Goal: Navigation & Orientation: Find specific page/section

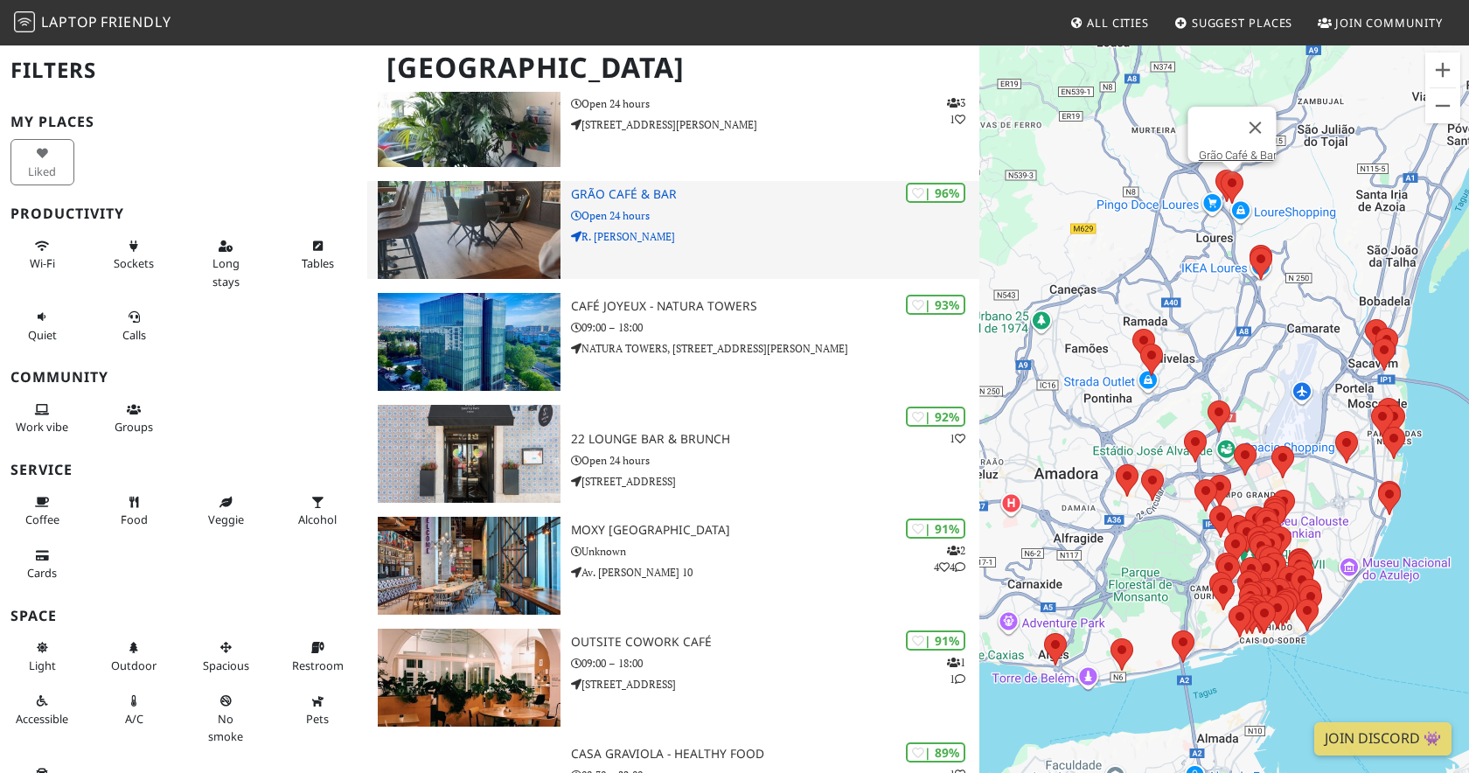
scroll to position [286, 0]
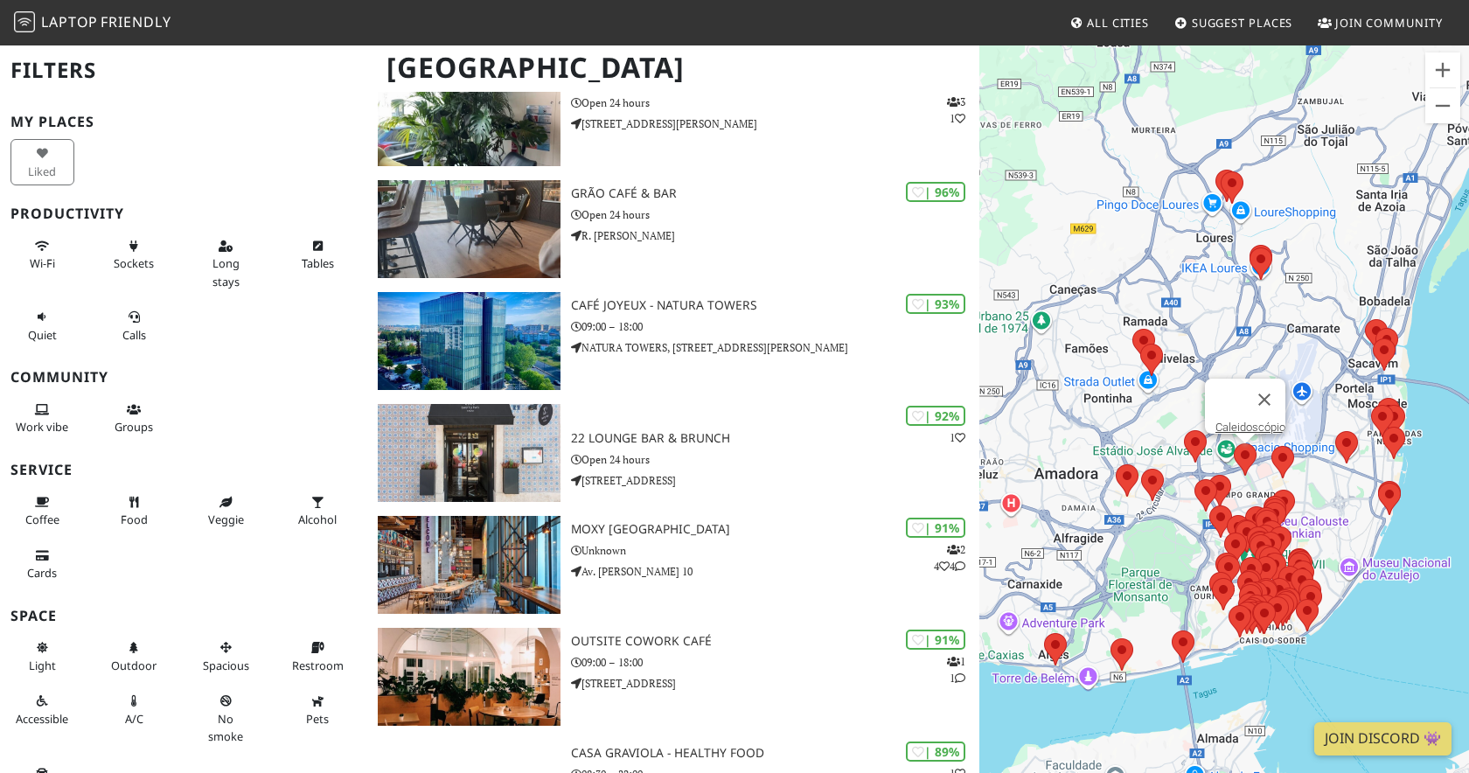
click at [1234, 443] on area at bounding box center [1234, 443] width 0 height 0
click at [1252, 421] on link "Caleidoscópio" at bounding box center [1251, 427] width 70 height 13
click at [1264, 502] on area at bounding box center [1264, 502] width 0 height 0
click at [1273, 490] on area at bounding box center [1273, 490] width 0 height 0
click at [1291, 468] on link "Rosa Doce" at bounding box center [1289, 473] width 84 height 13
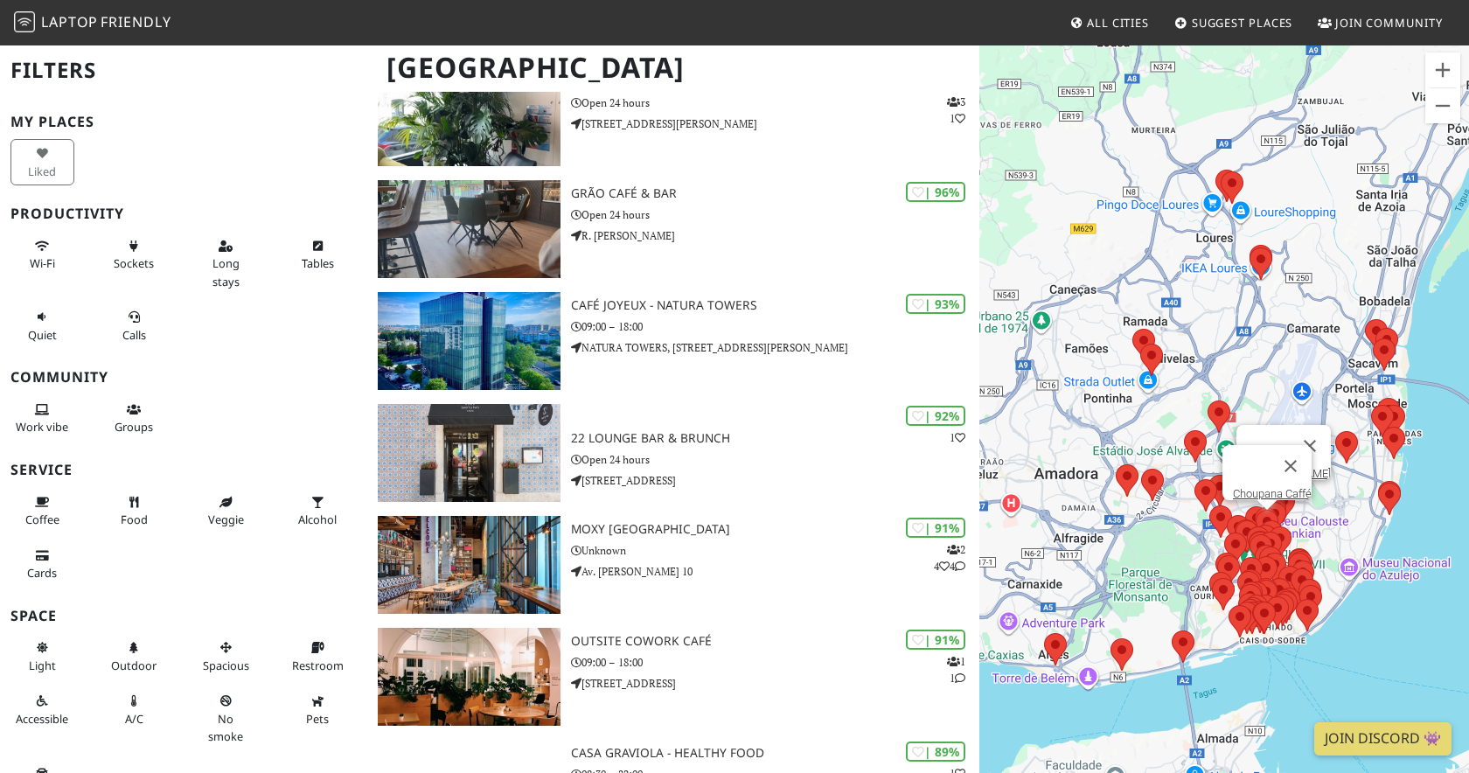
click at [1256, 510] on area at bounding box center [1256, 510] width 0 height 0
click at [1264, 502] on area at bounding box center [1264, 502] width 0 height 0
click at [1275, 479] on link "Good Company Books" at bounding box center [1280, 485] width 109 height 13
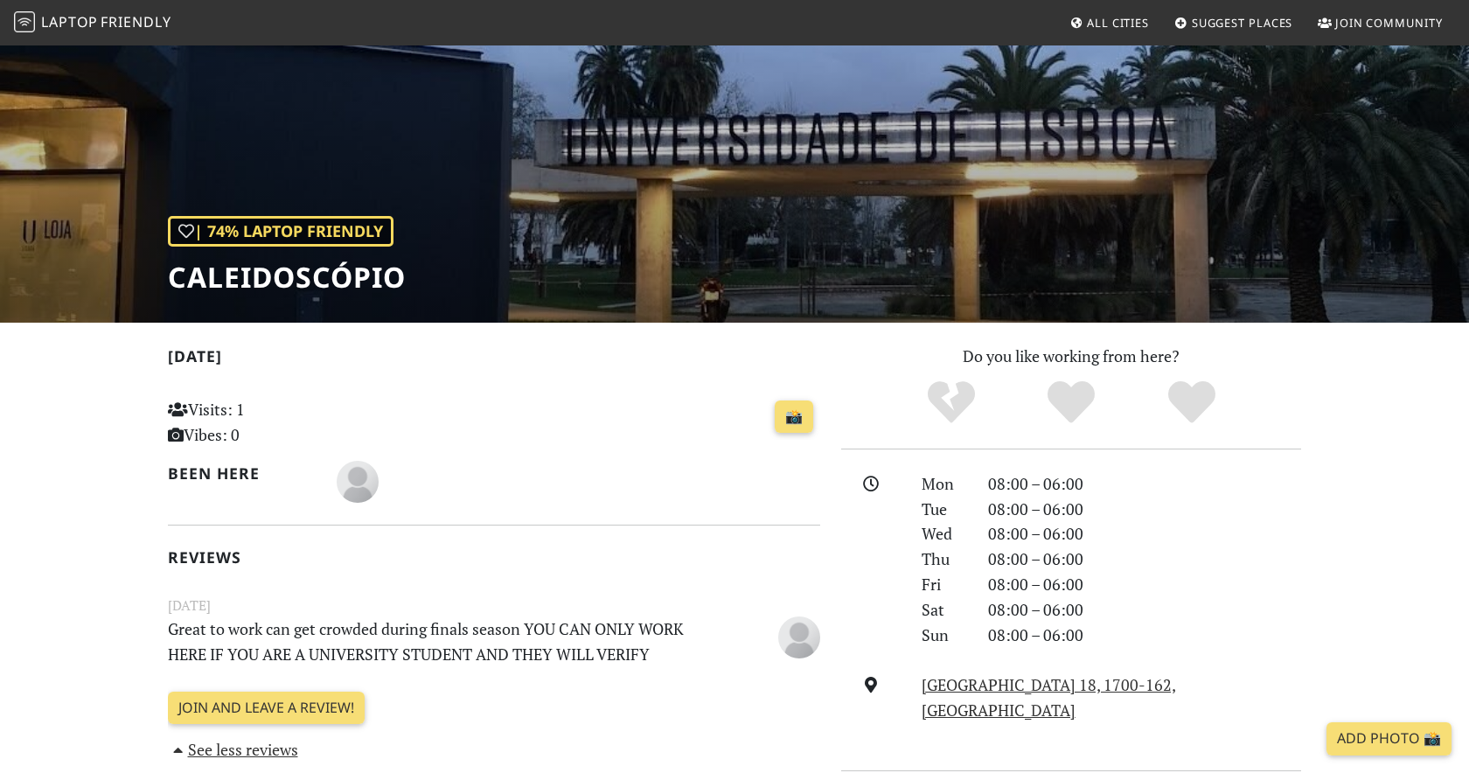
scroll to position [123, 0]
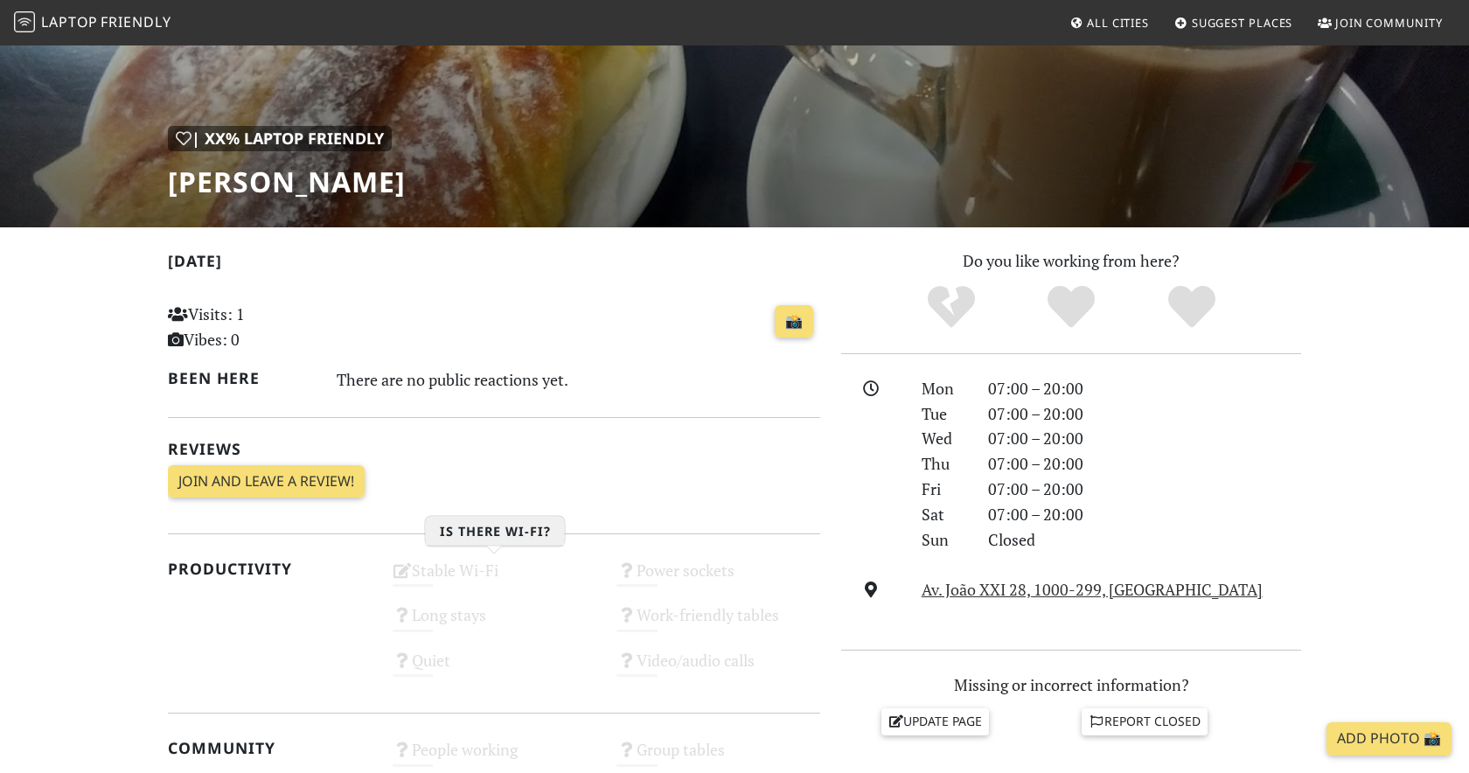
scroll to position [87, 0]
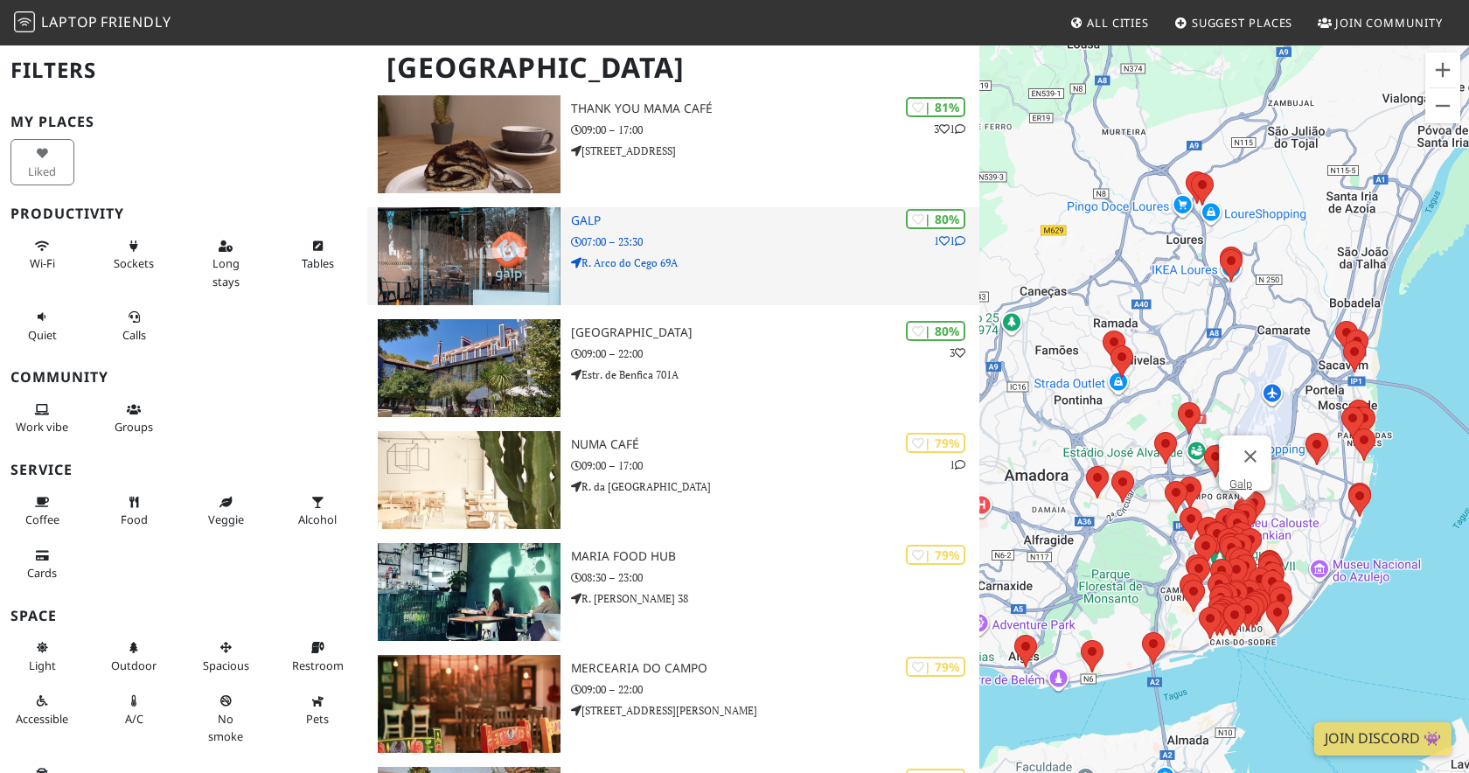
scroll to position [2648, 0]
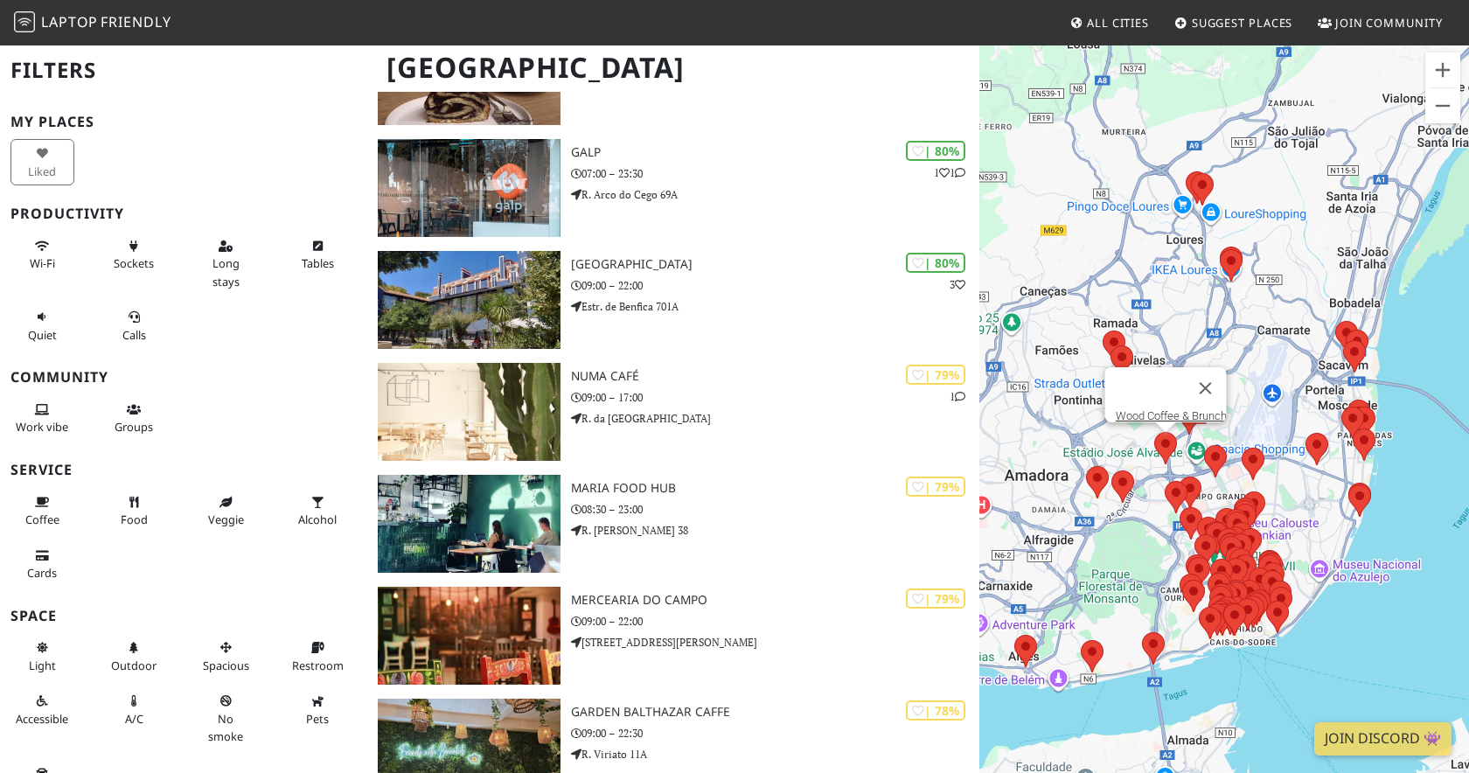
click at [1154, 432] on area at bounding box center [1154, 432] width 0 height 0
click at [1173, 410] on link "Wood Coffee & Brunch" at bounding box center [1171, 415] width 111 height 13
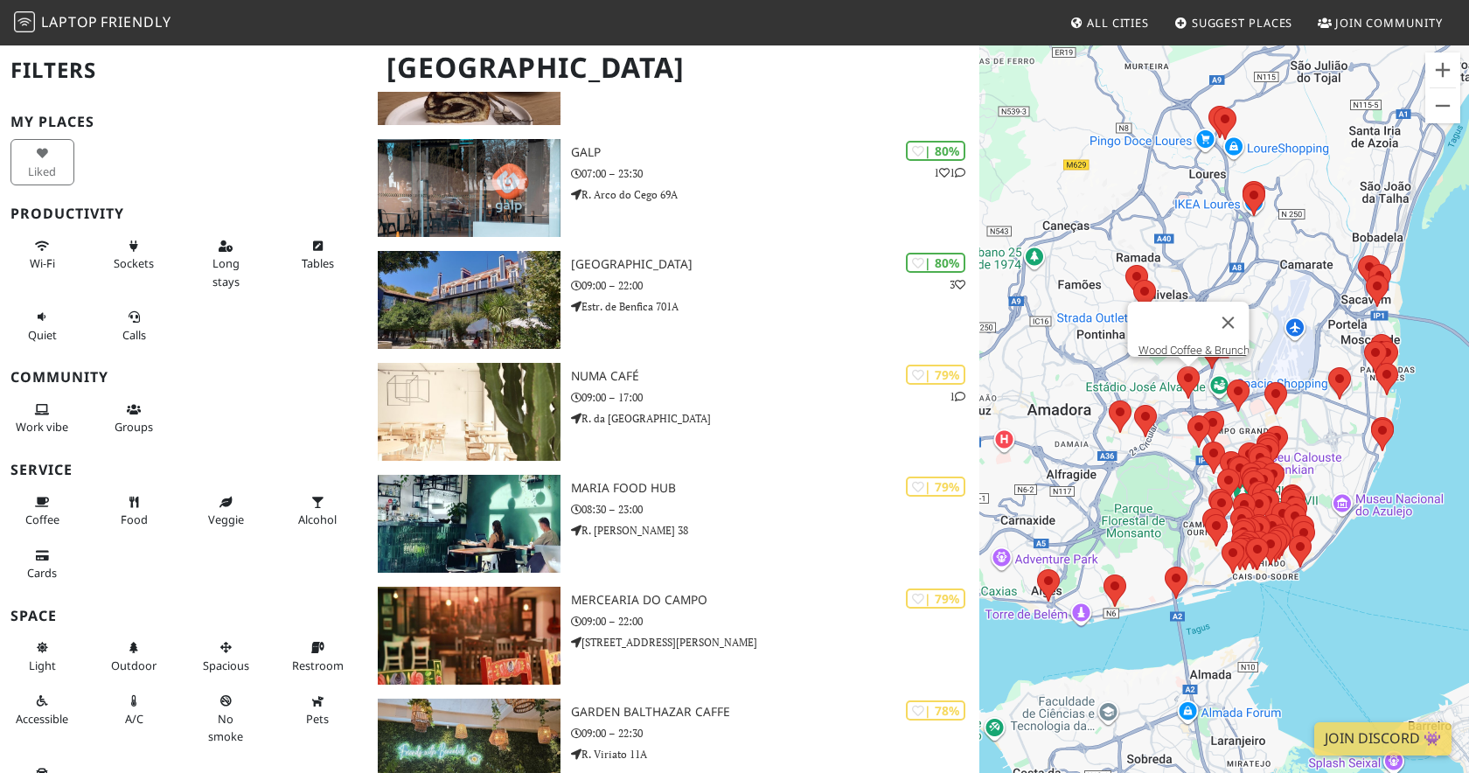
drag, startPoint x: 1277, startPoint y: 411, endPoint x: 1274, endPoint y: 310, distance: 100.6
click at [1275, 310] on div "To navigate, press the arrow keys. Wood Coffee & Brunch" at bounding box center [1225, 430] width 490 height 773
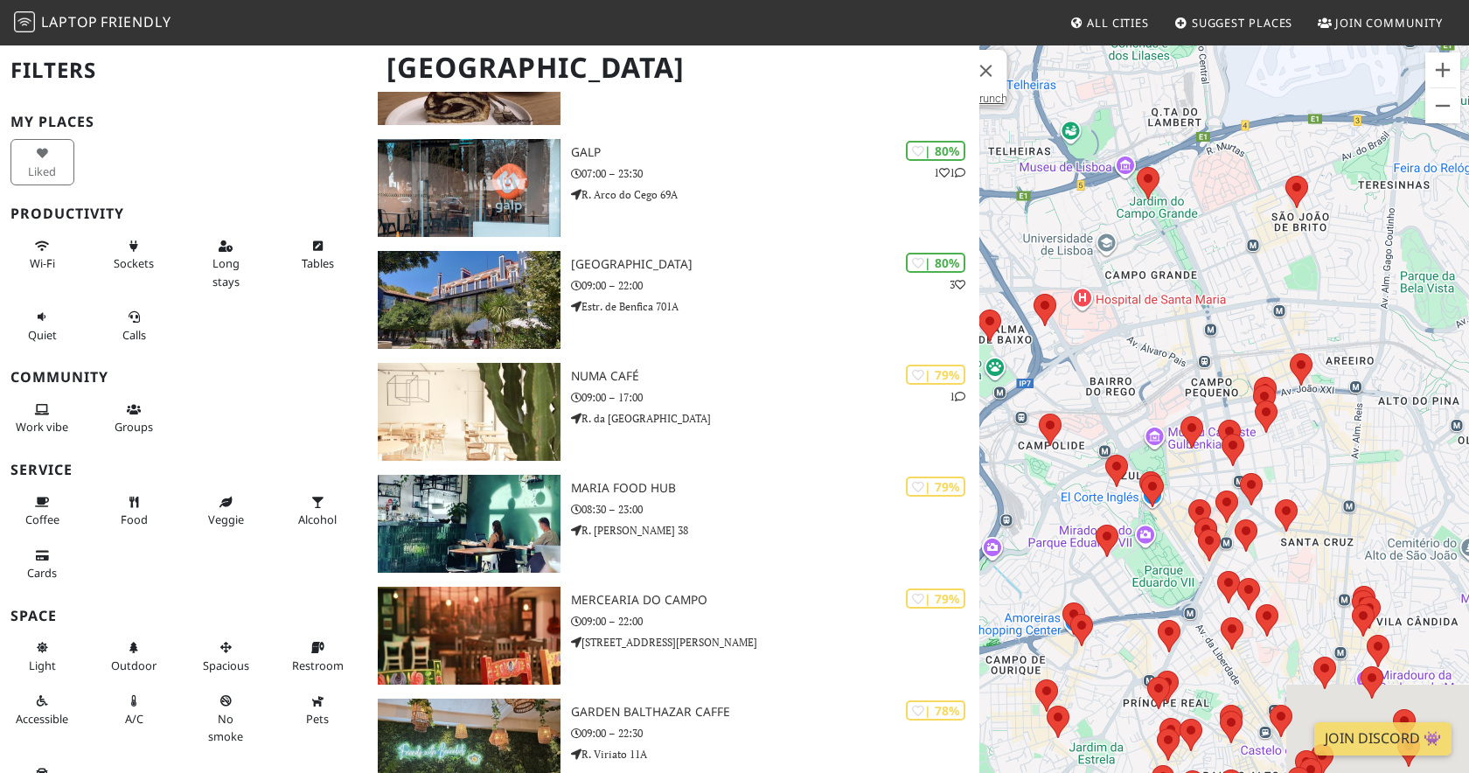
drag, startPoint x: 1245, startPoint y: 510, endPoint x: 1243, endPoint y: 337, distance: 173.2
click at [1243, 334] on div "To navigate, press the arrow keys. Wood Coffee & Brunch" at bounding box center [1225, 430] width 490 height 773
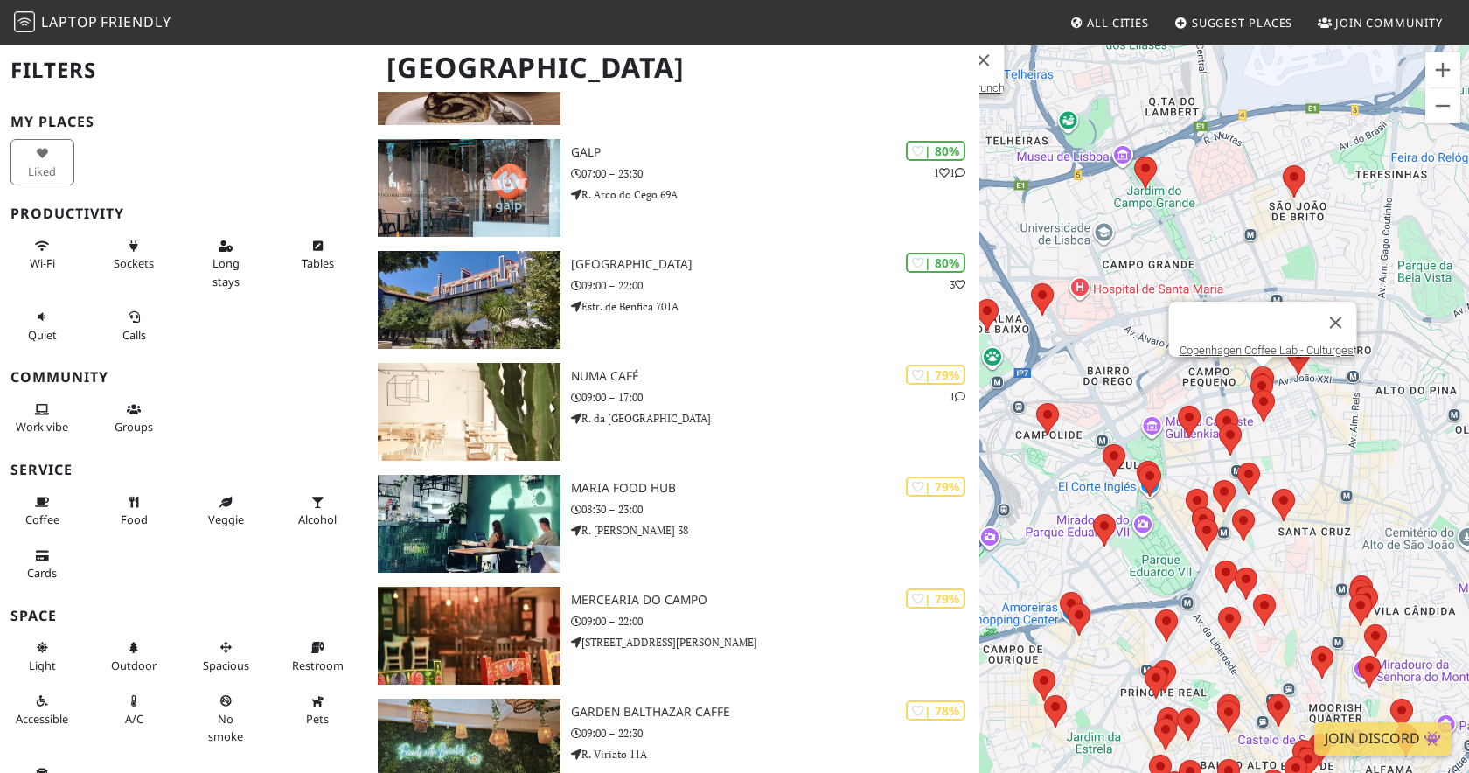
click at [1252, 366] on area at bounding box center [1252, 366] width 0 height 0
click at [1245, 345] on link "Copenhagen Coffee Lab - Culturgest" at bounding box center [1269, 350] width 178 height 13
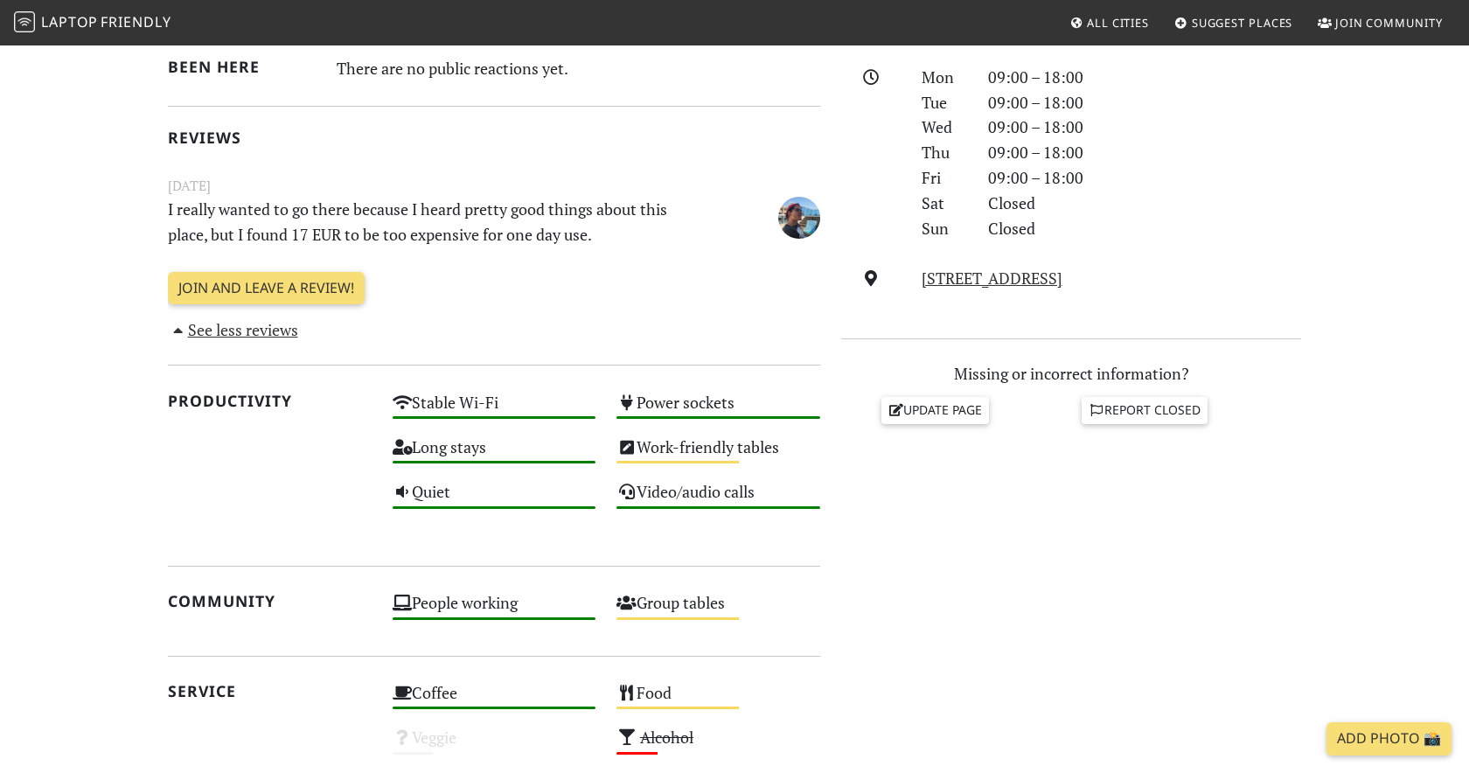
scroll to position [547, 0]
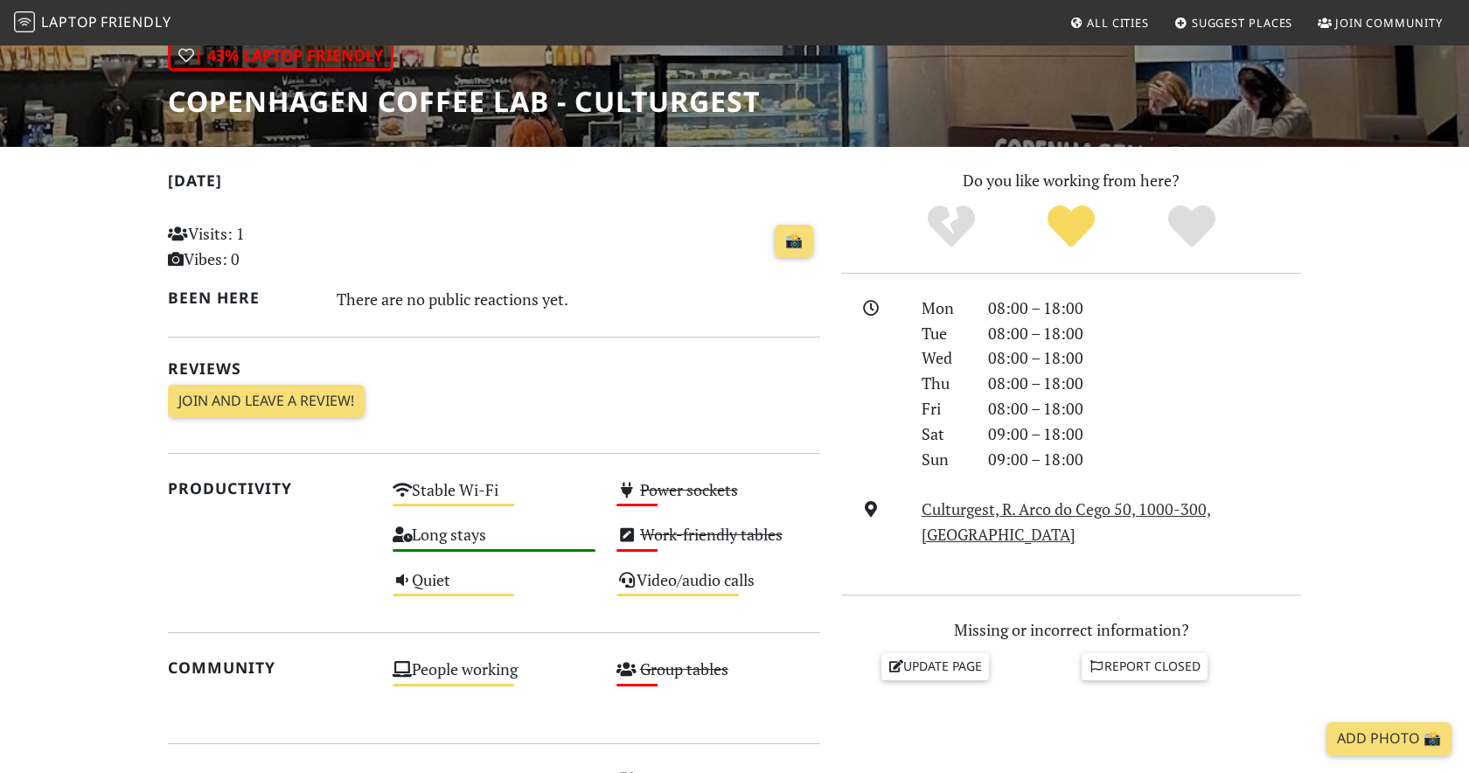
scroll to position [261, 0]
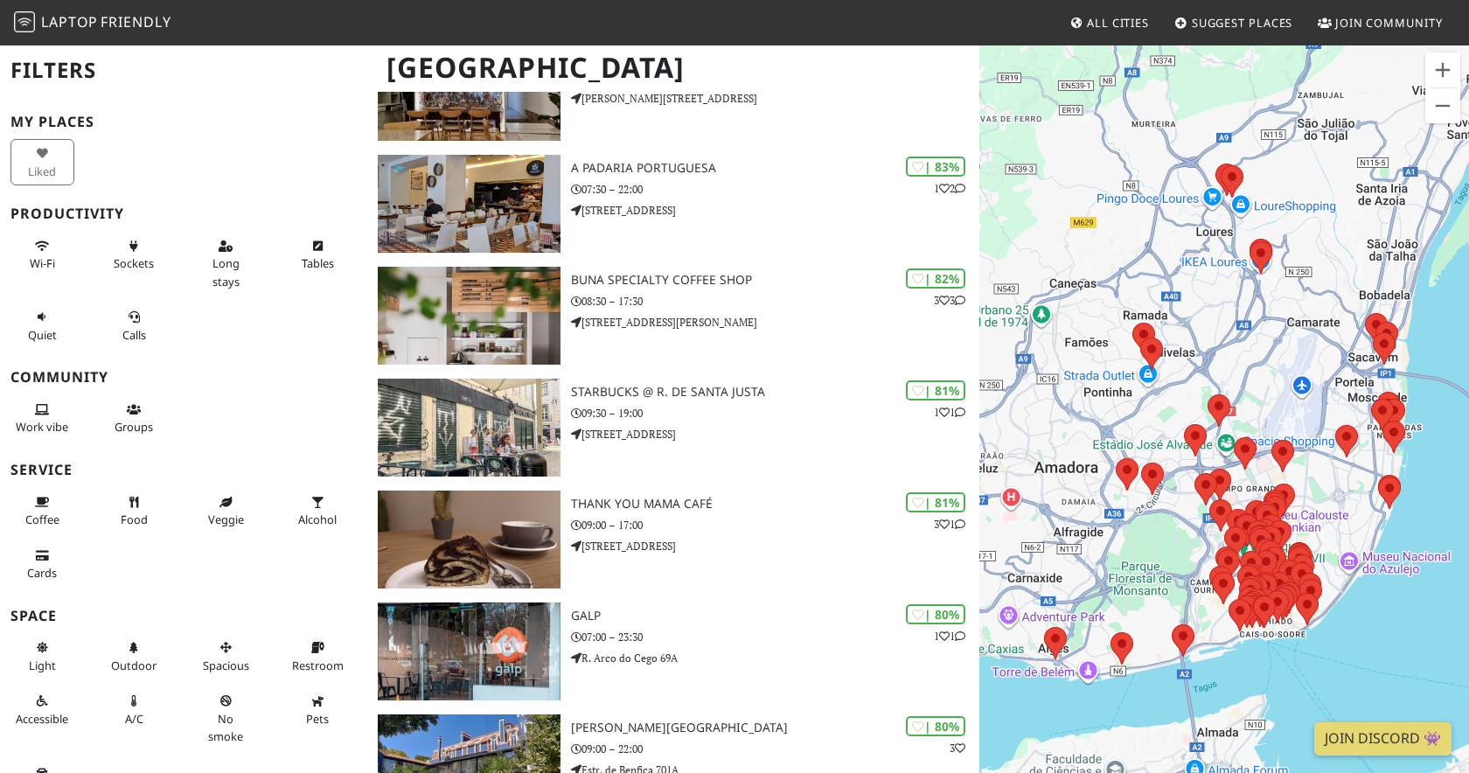
scroll to position [2550, 0]
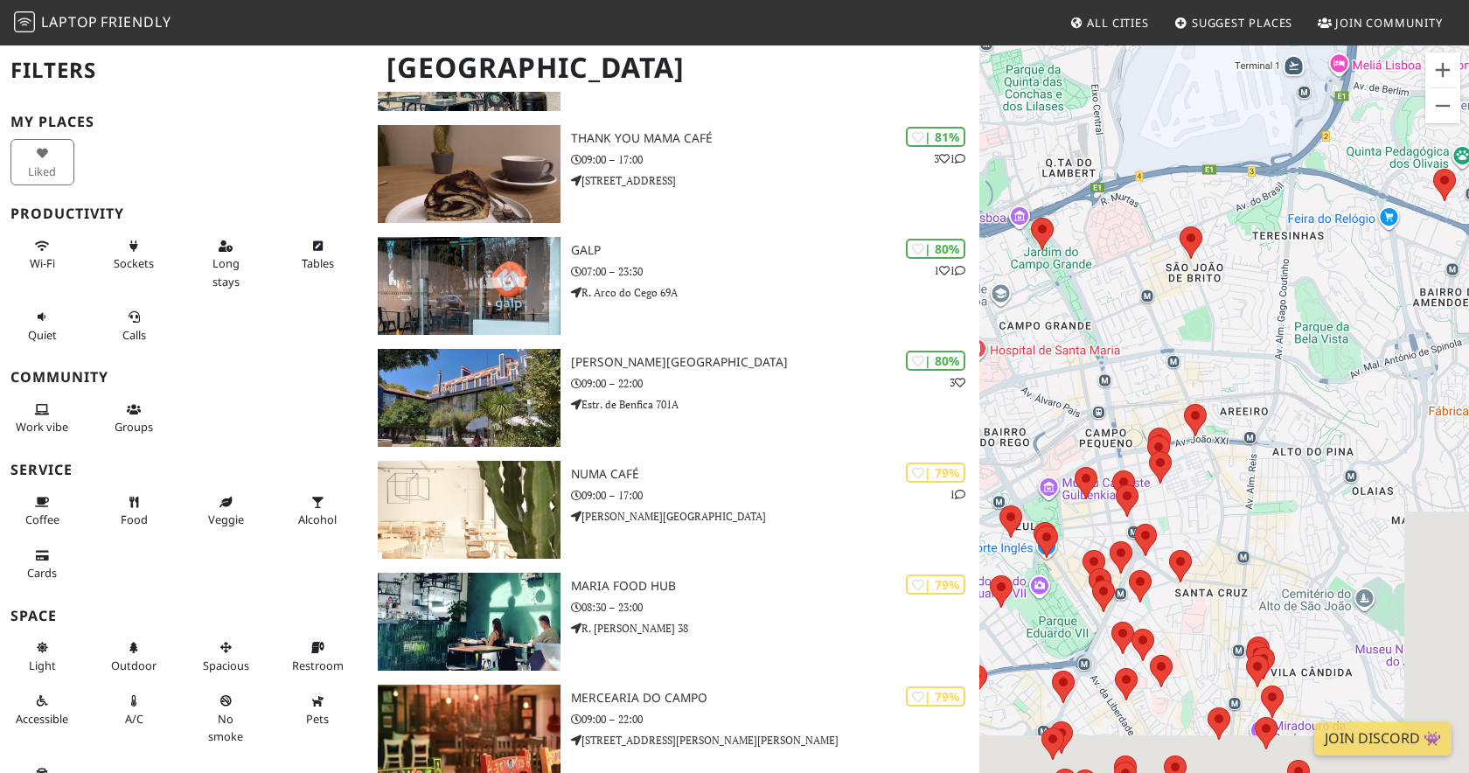
drag, startPoint x: 1226, startPoint y: 498, endPoint x: 1246, endPoint y: 108, distance: 389.7
click at [1246, 109] on div "To navigate, press the arrow keys." at bounding box center [1225, 430] width 490 height 773
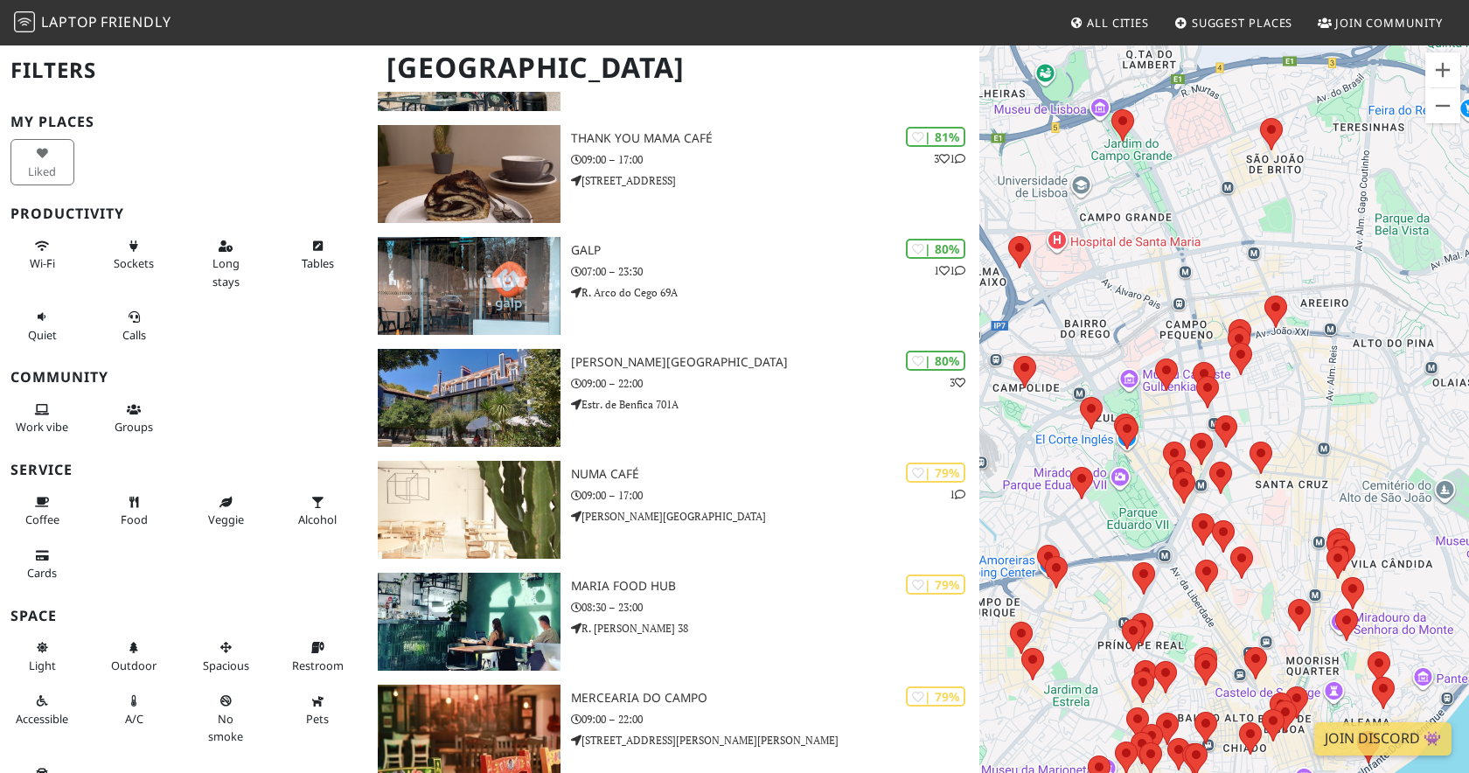
drag, startPoint x: 1208, startPoint y: 412, endPoint x: 1291, endPoint y: 304, distance: 135.9
click at [1287, 304] on img at bounding box center [1276, 312] width 23 height 32
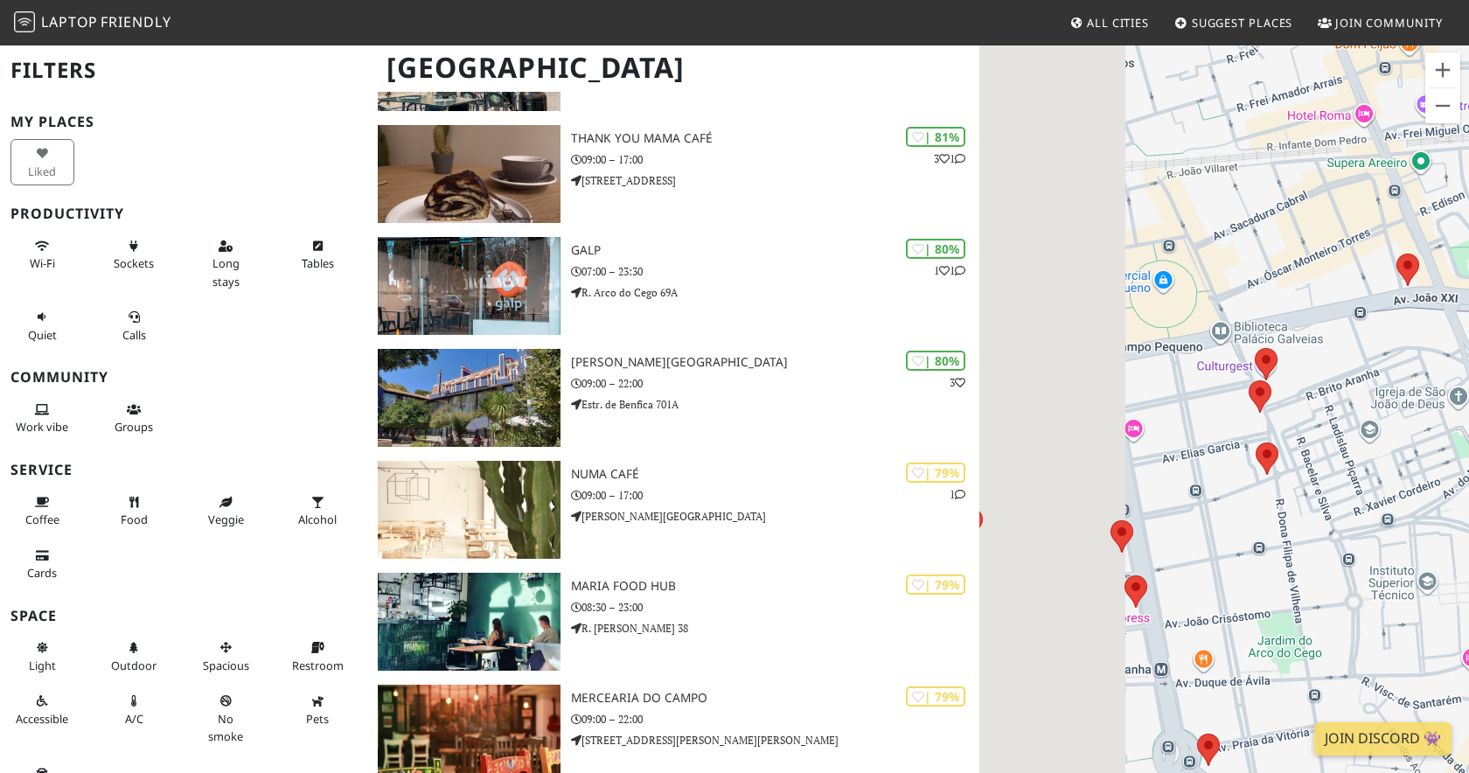
drag, startPoint x: 1243, startPoint y: 300, endPoint x: 1462, endPoint y: 289, distance: 219.8
click at [1462, 289] on div "To navigate, press the arrow keys." at bounding box center [1225, 430] width 490 height 773
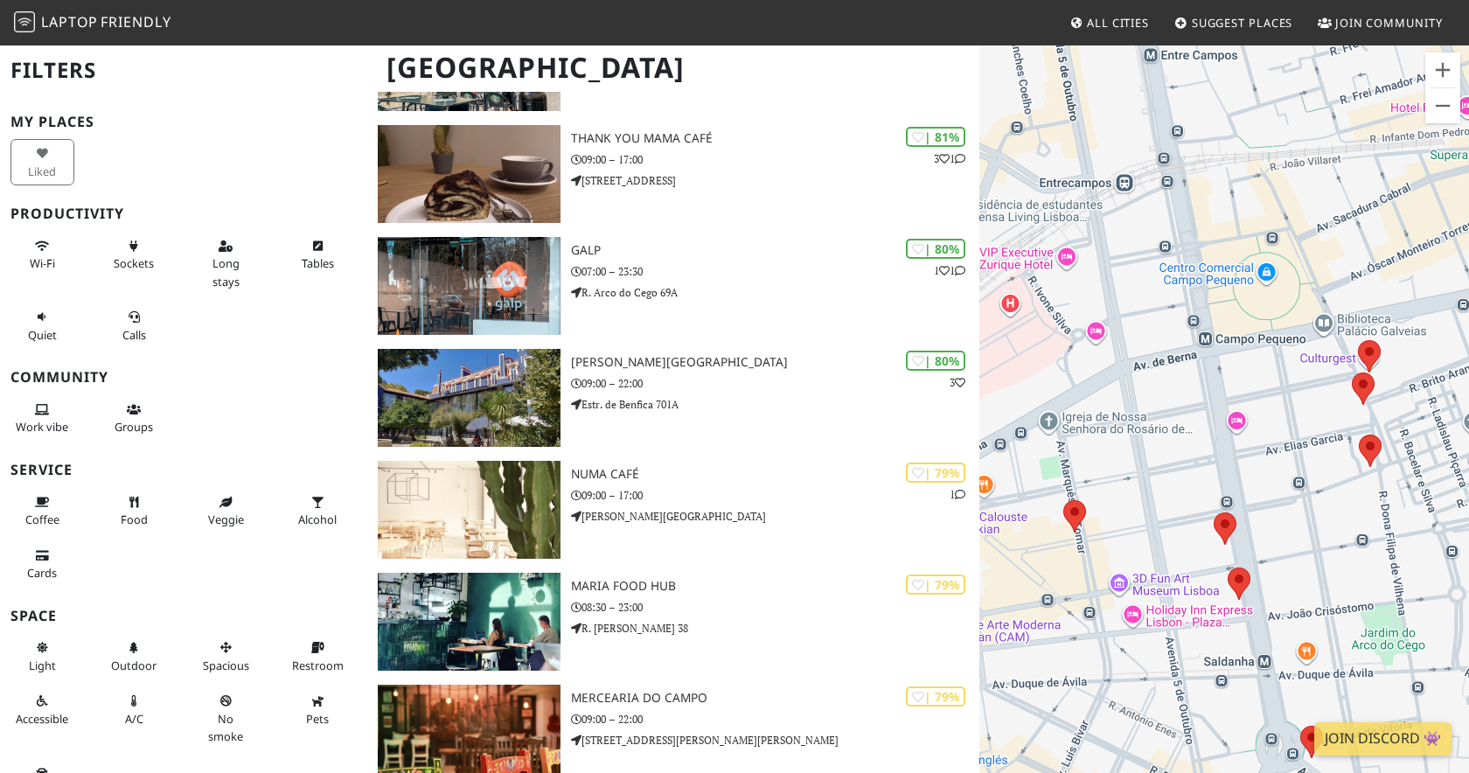
drag, startPoint x: 1241, startPoint y: 332, endPoint x: 1231, endPoint y: 312, distance: 22.3
click at [1231, 312] on div "To navigate, press the arrow keys." at bounding box center [1225, 430] width 490 height 773
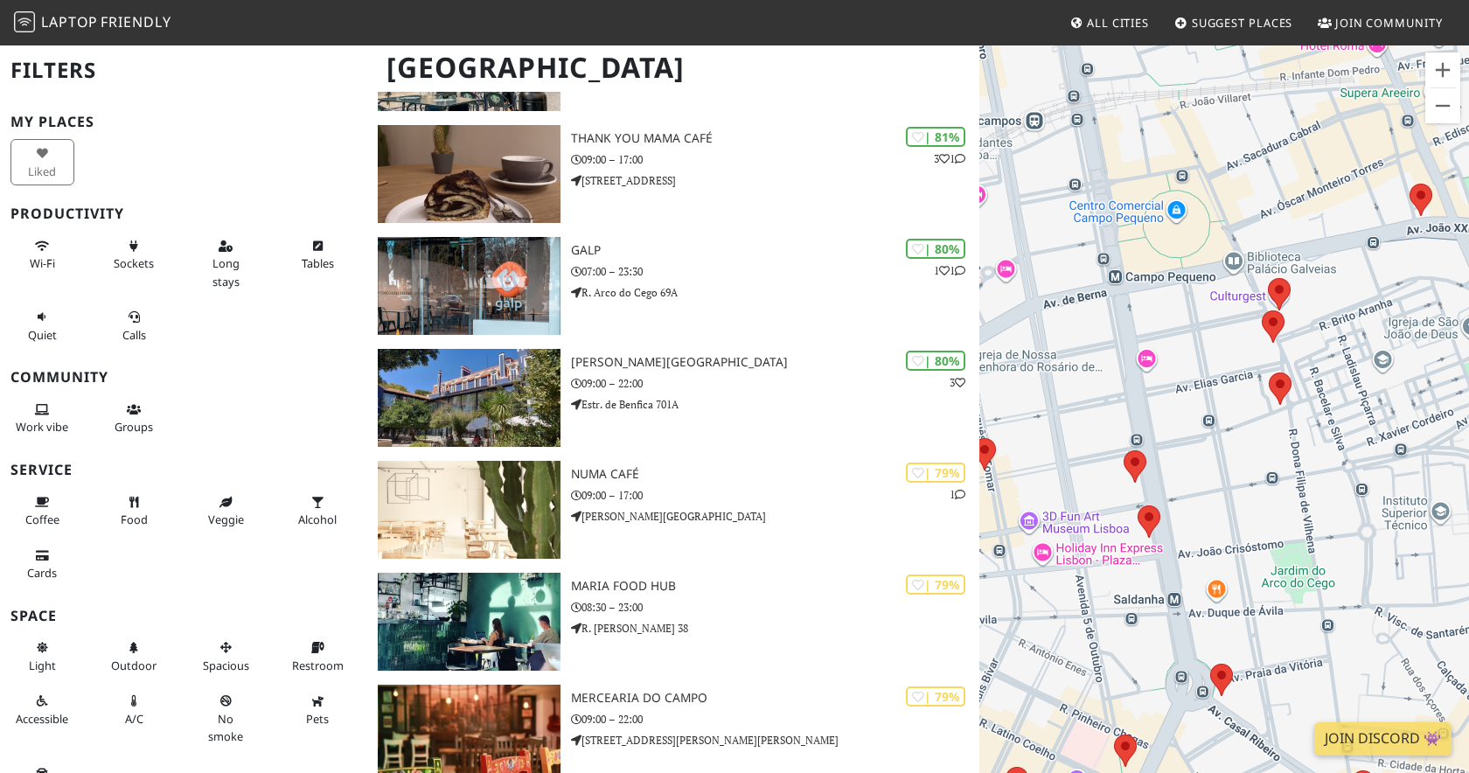
drag, startPoint x: 1251, startPoint y: 351, endPoint x: 1203, endPoint y: 291, distance: 76.5
click at [1201, 289] on div "To navigate, press the arrow keys." at bounding box center [1225, 430] width 490 height 773
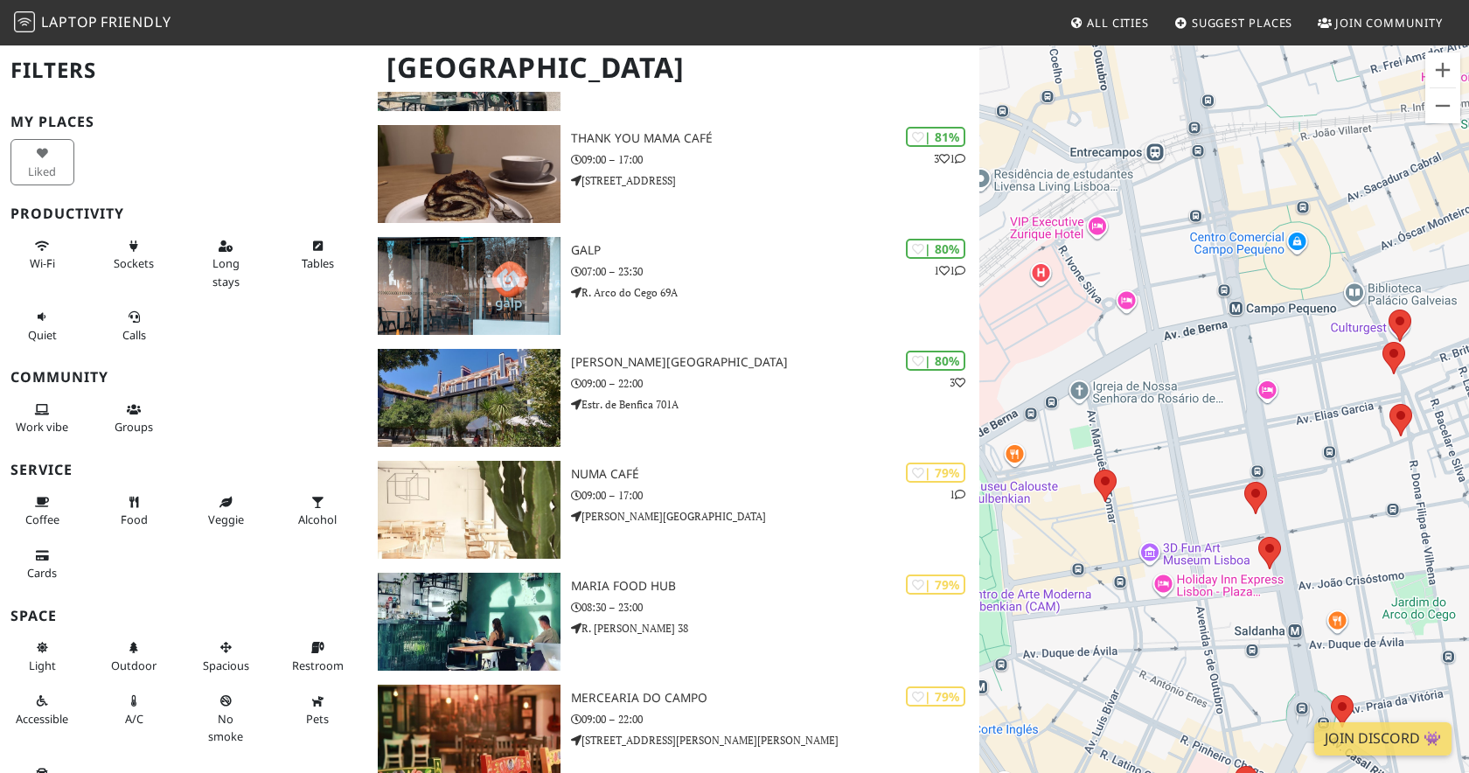
drag, startPoint x: 1184, startPoint y: 415, endPoint x: 1321, endPoint y: 461, distance: 144.1
click at [1321, 461] on div "To navigate, press the arrow keys." at bounding box center [1225, 430] width 490 height 773
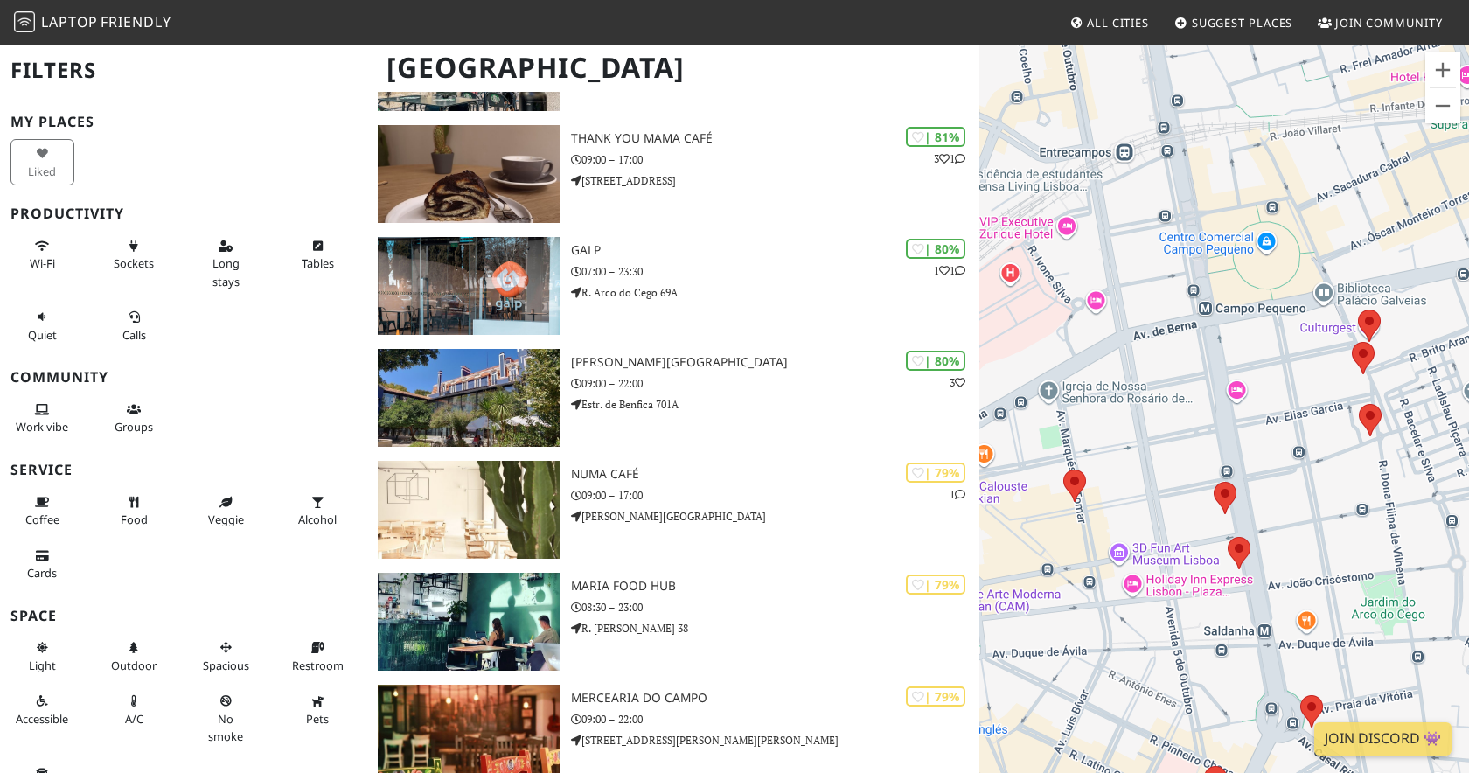
drag, startPoint x: 1211, startPoint y: 449, endPoint x: 1176, endPoint y: 448, distance: 35.0
click at [1176, 448] on div "To navigate, press the arrow keys." at bounding box center [1225, 430] width 490 height 773
click at [1064, 470] on area at bounding box center [1064, 470] width 0 height 0
click at [1067, 447] on link "Olivia Lisboa" at bounding box center [1082, 453] width 84 height 13
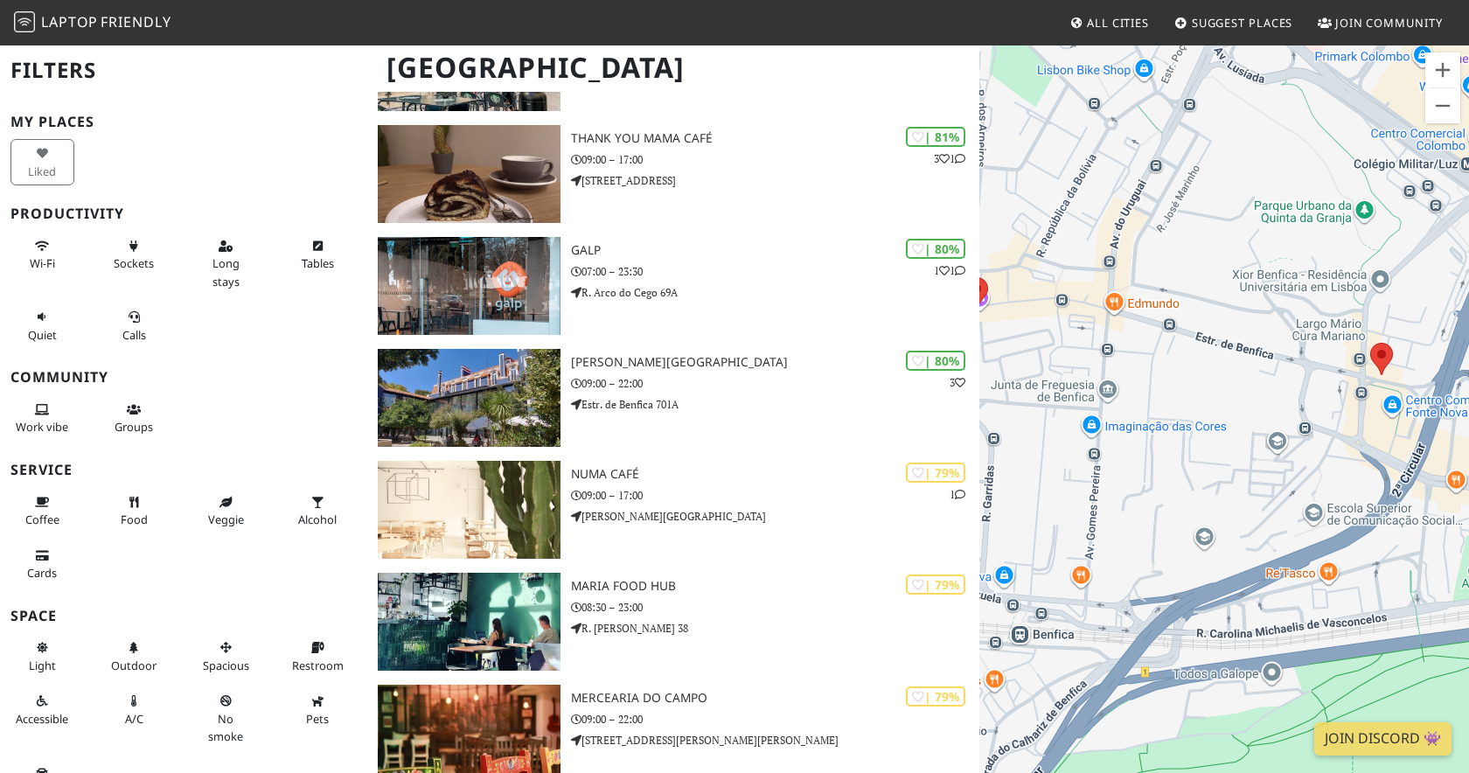
drag, startPoint x: 1217, startPoint y: 417, endPoint x: 1107, endPoint y: 523, distance: 152.2
click at [1107, 523] on div "To navigate, press the arrow keys. Olivia Lisboa" at bounding box center [1225, 430] width 490 height 773
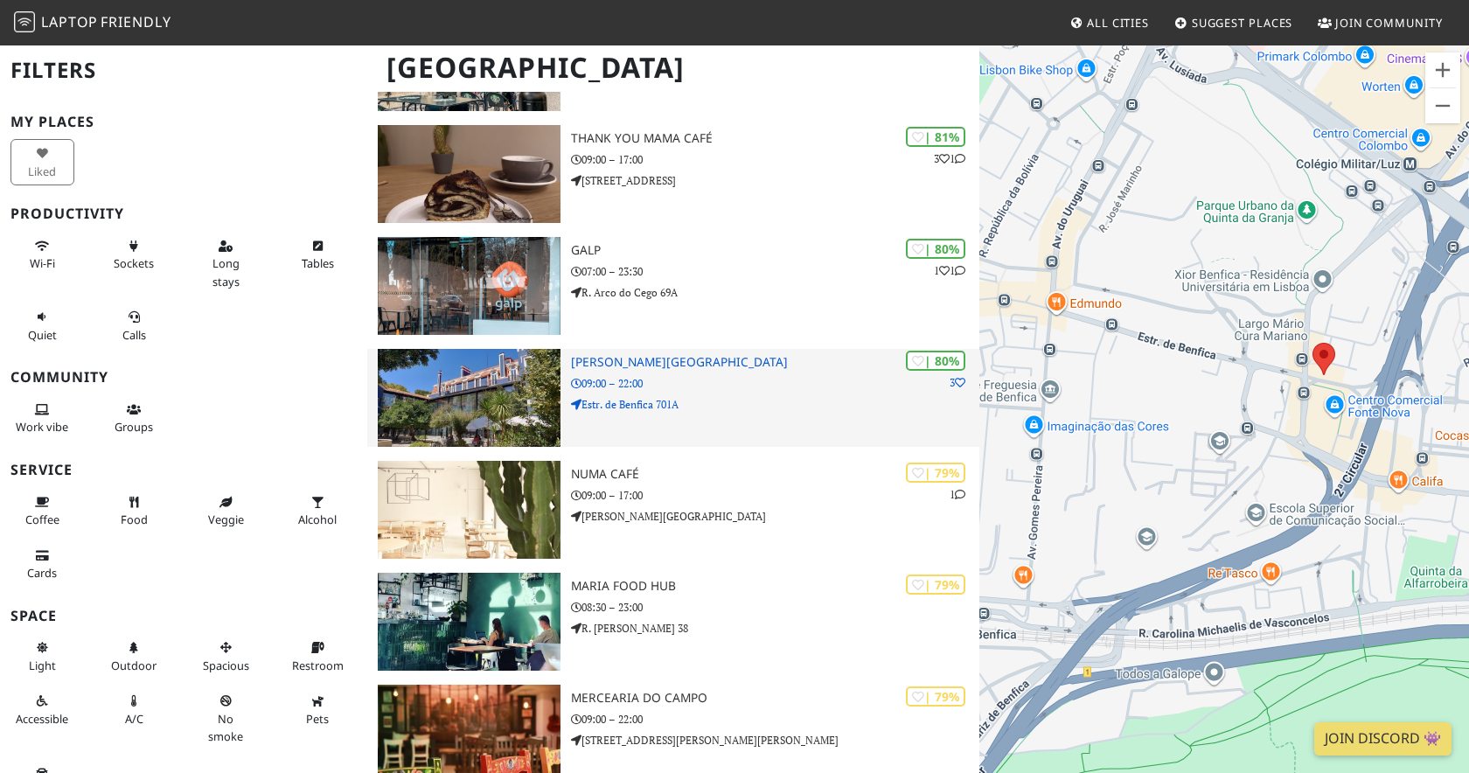
drag, startPoint x: 1322, startPoint y: 408, endPoint x: 931, endPoint y: 442, distance: 392.4
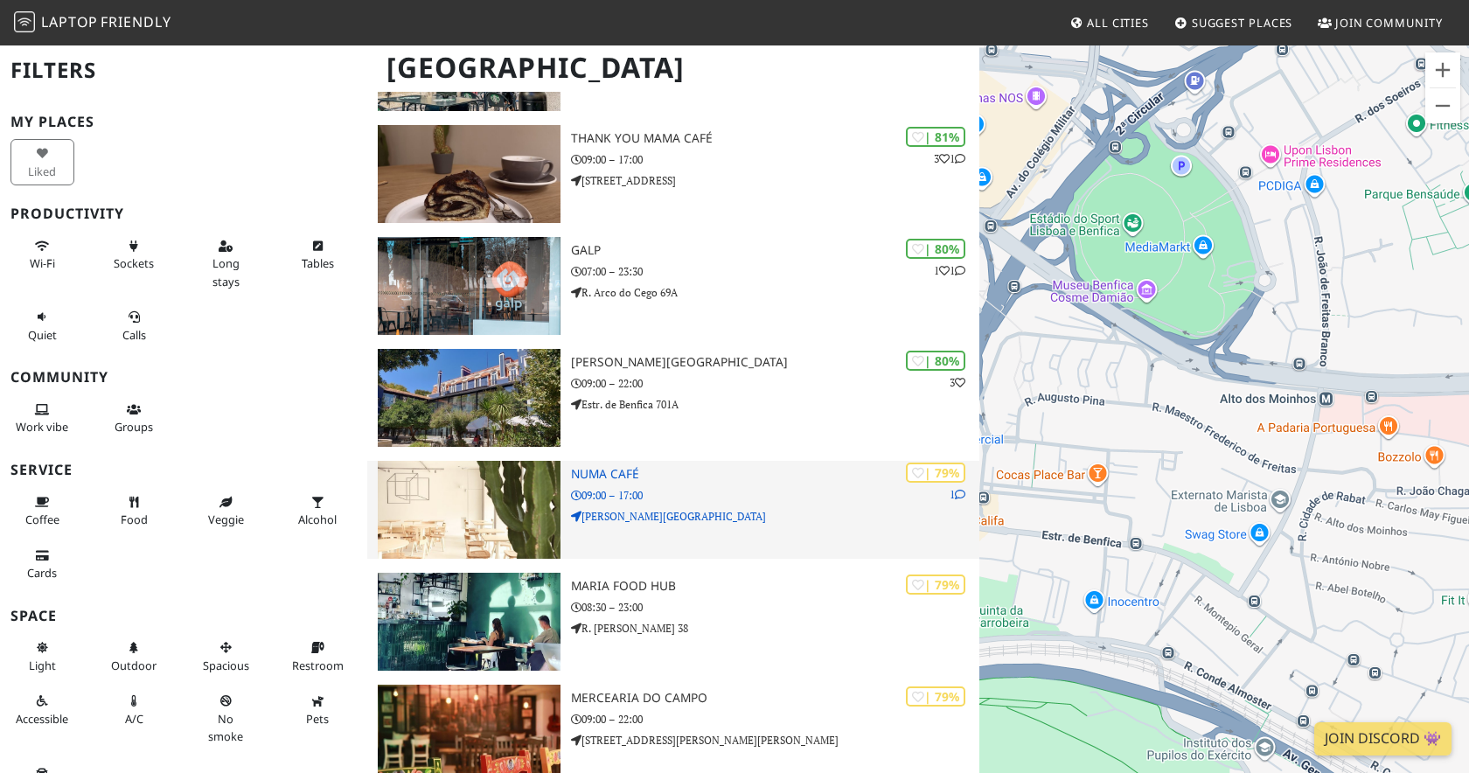
drag, startPoint x: 1269, startPoint y: 400, endPoint x: 923, endPoint y: 462, distance: 351.9
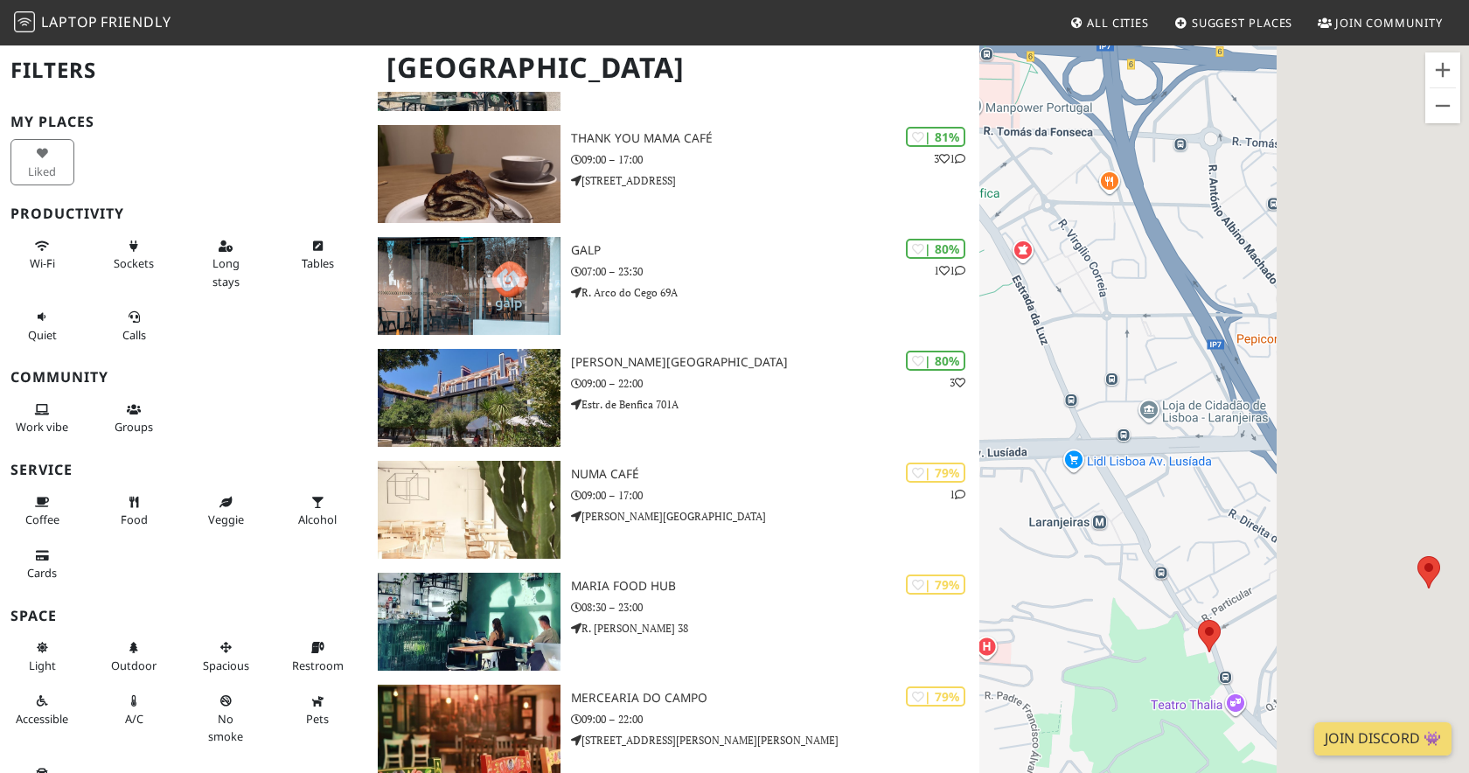
drag, startPoint x: 1372, startPoint y: 402, endPoint x: 1096, endPoint y: 319, distance: 288.6
click at [1089, 318] on div "To navigate, press the arrow keys. Olivia Lisboa" at bounding box center [1225, 430] width 490 height 773
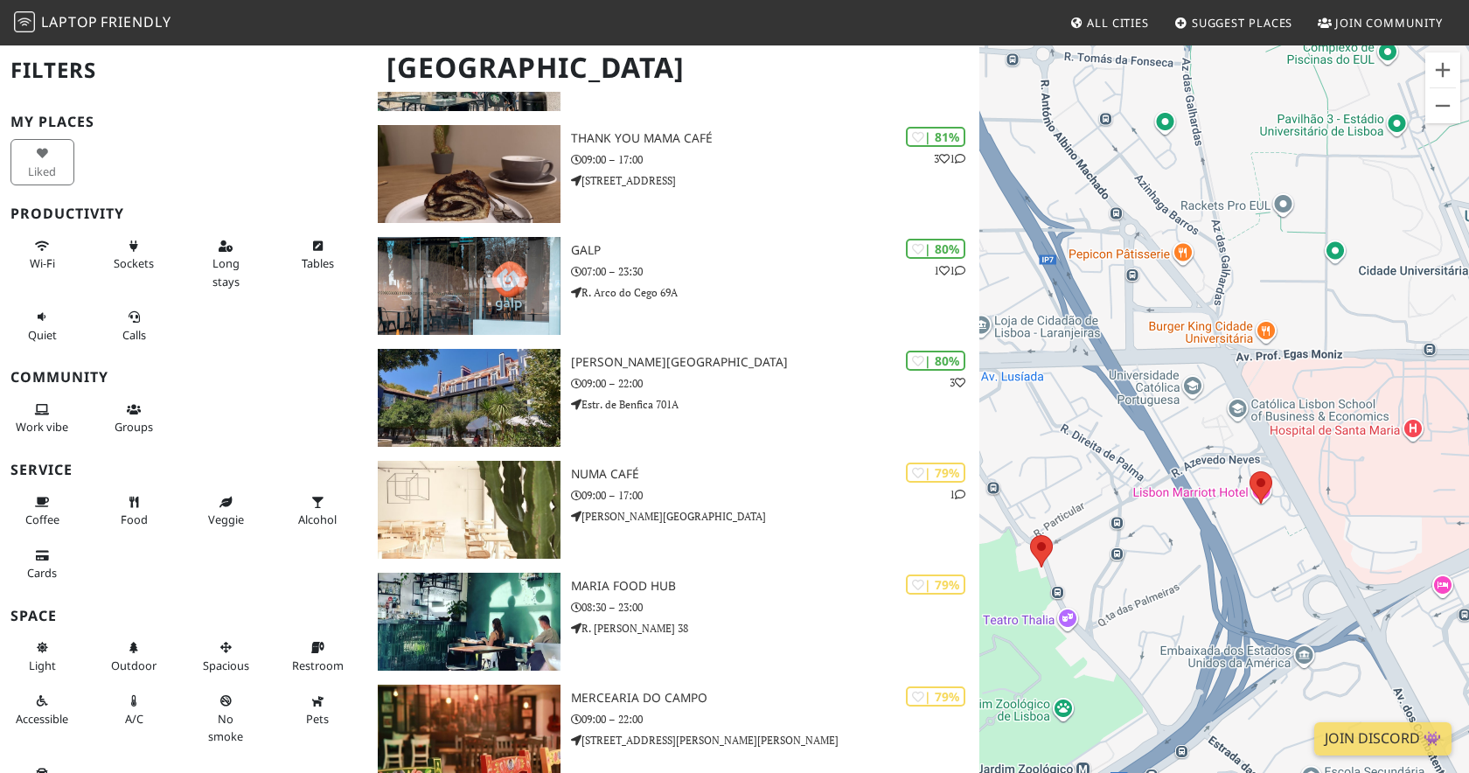
drag, startPoint x: 1191, startPoint y: 391, endPoint x: 1046, endPoint y: 343, distance: 152.9
click at [1046, 343] on div "To navigate, press the arrow keys. Olivia Lisboa" at bounding box center [1225, 430] width 490 height 773
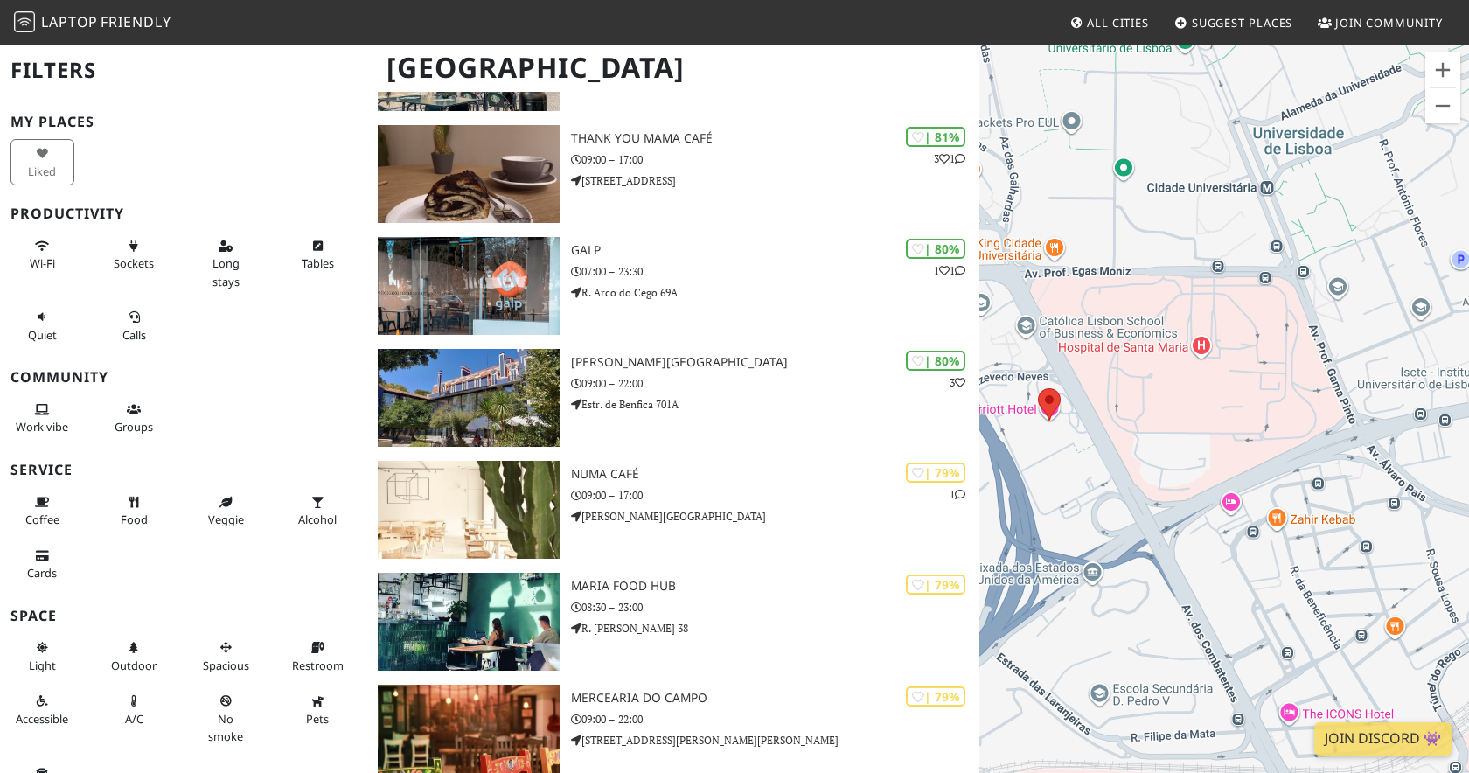
drag, startPoint x: 1285, startPoint y: 412, endPoint x: 1085, endPoint y: 309, distance: 224.5
click at [1087, 309] on div "To navigate, press the arrow keys. Olivia Lisboa" at bounding box center [1225, 430] width 490 height 773
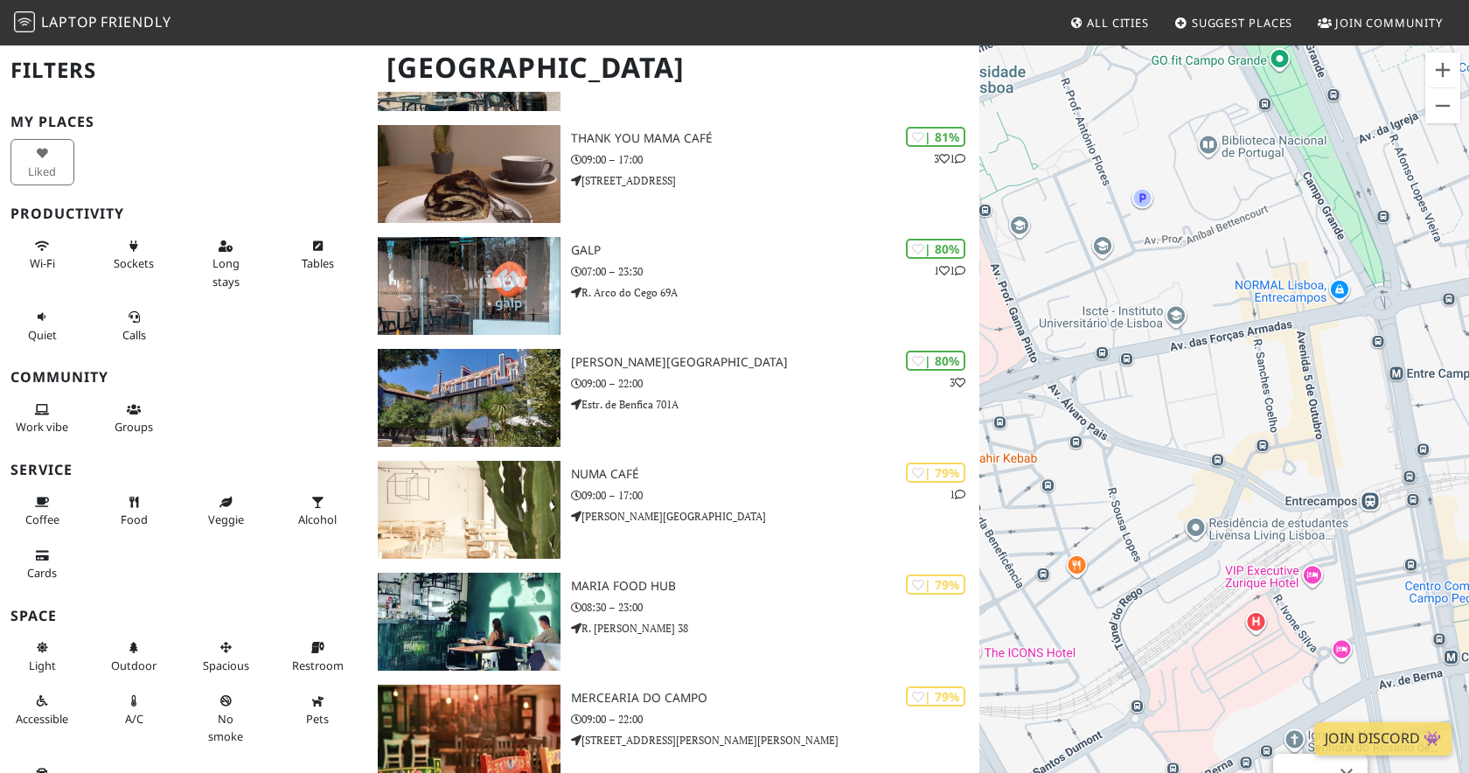
drag, startPoint x: 1306, startPoint y: 371, endPoint x: 1106, endPoint y: 528, distance: 254.8
click at [1106, 532] on div "To navigate, press the arrow keys. Olivia Lisboa" at bounding box center [1225, 430] width 490 height 773
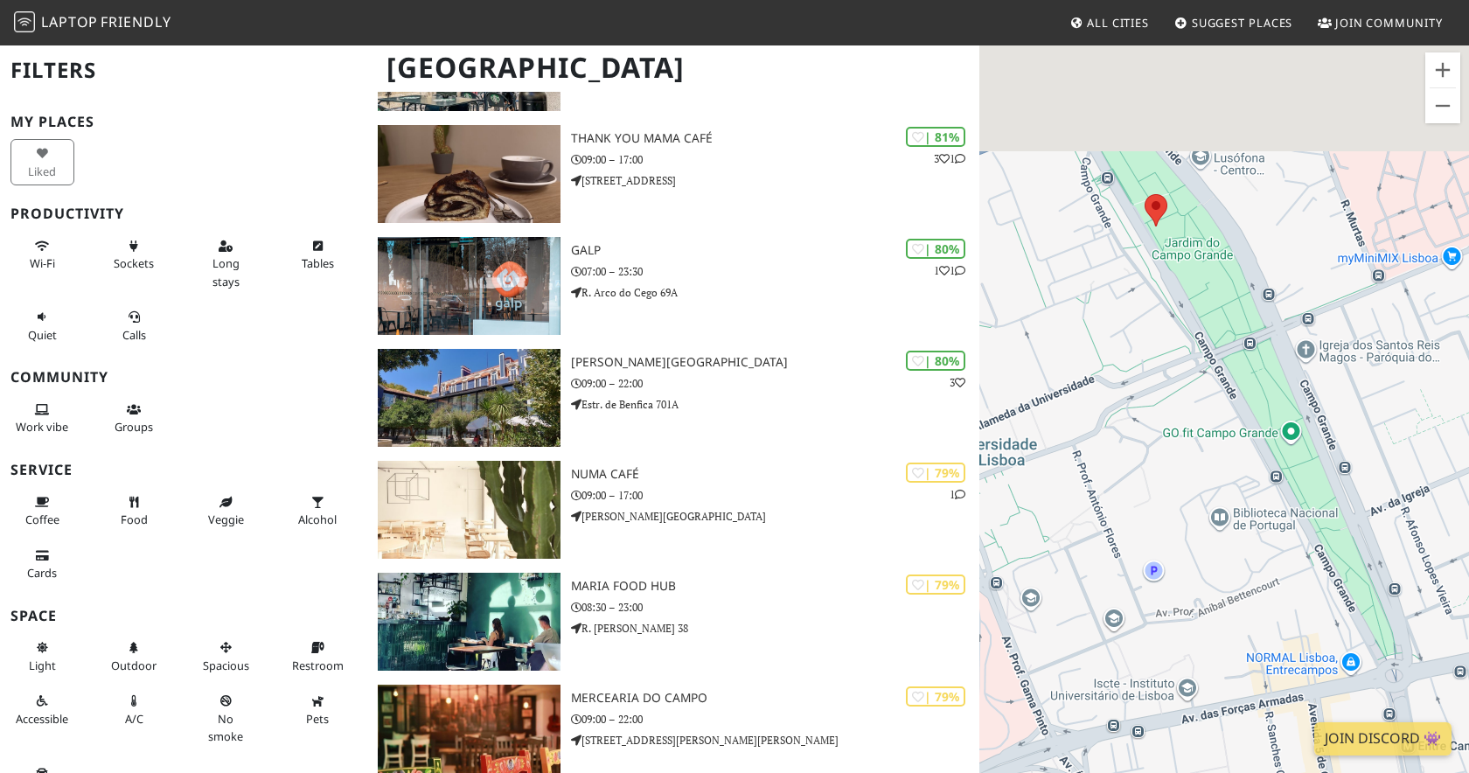
drag, startPoint x: 1224, startPoint y: 247, endPoint x: 1283, endPoint y: 563, distance: 322.0
click at [1283, 563] on div "To navigate, press the arrow keys. Olivia Lisboa" at bounding box center [1225, 430] width 490 height 773
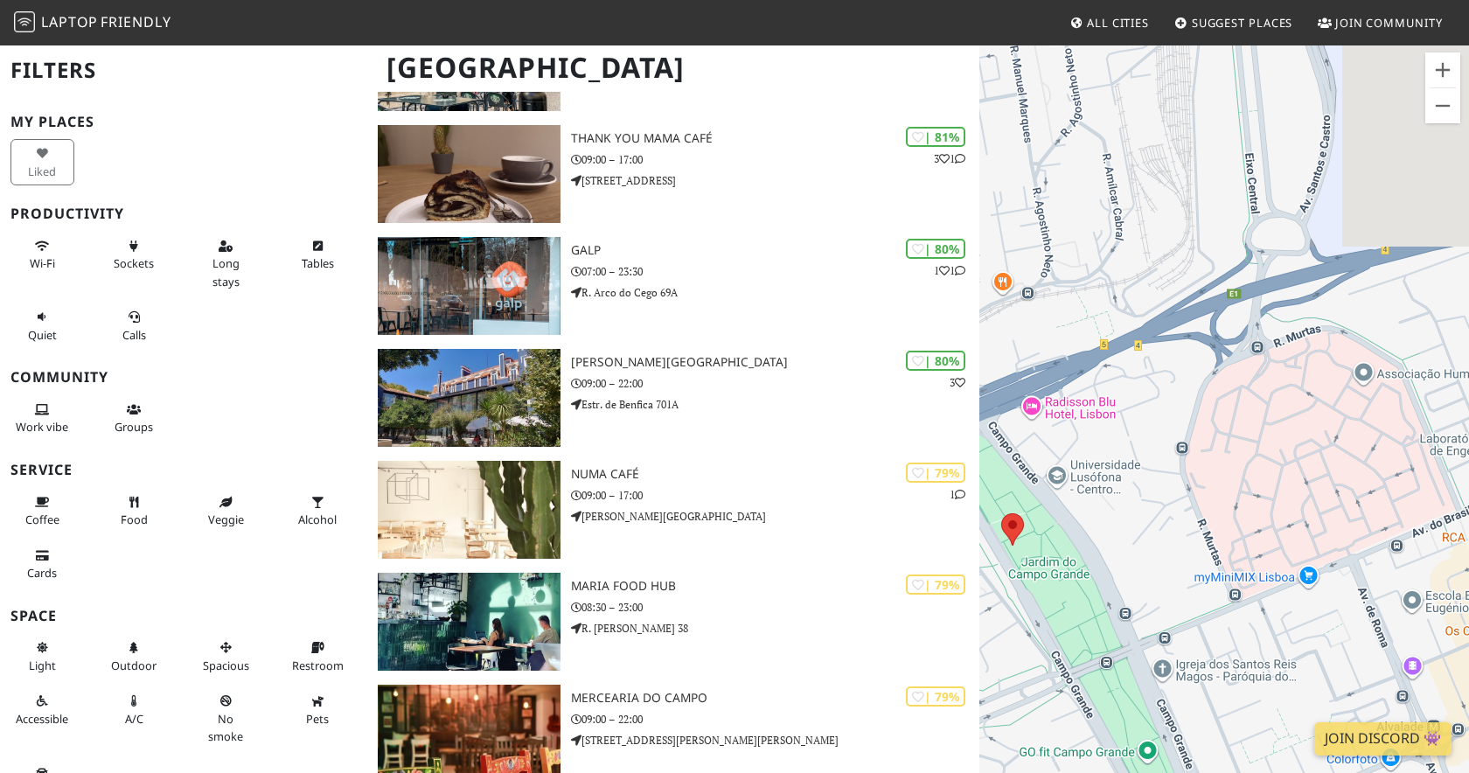
drag, startPoint x: 1249, startPoint y: 378, endPoint x: 990, endPoint y: 596, distance: 338.9
click at [990, 596] on div "To navigate, press the arrow keys. Olivia Lisboa" at bounding box center [1225, 430] width 490 height 773
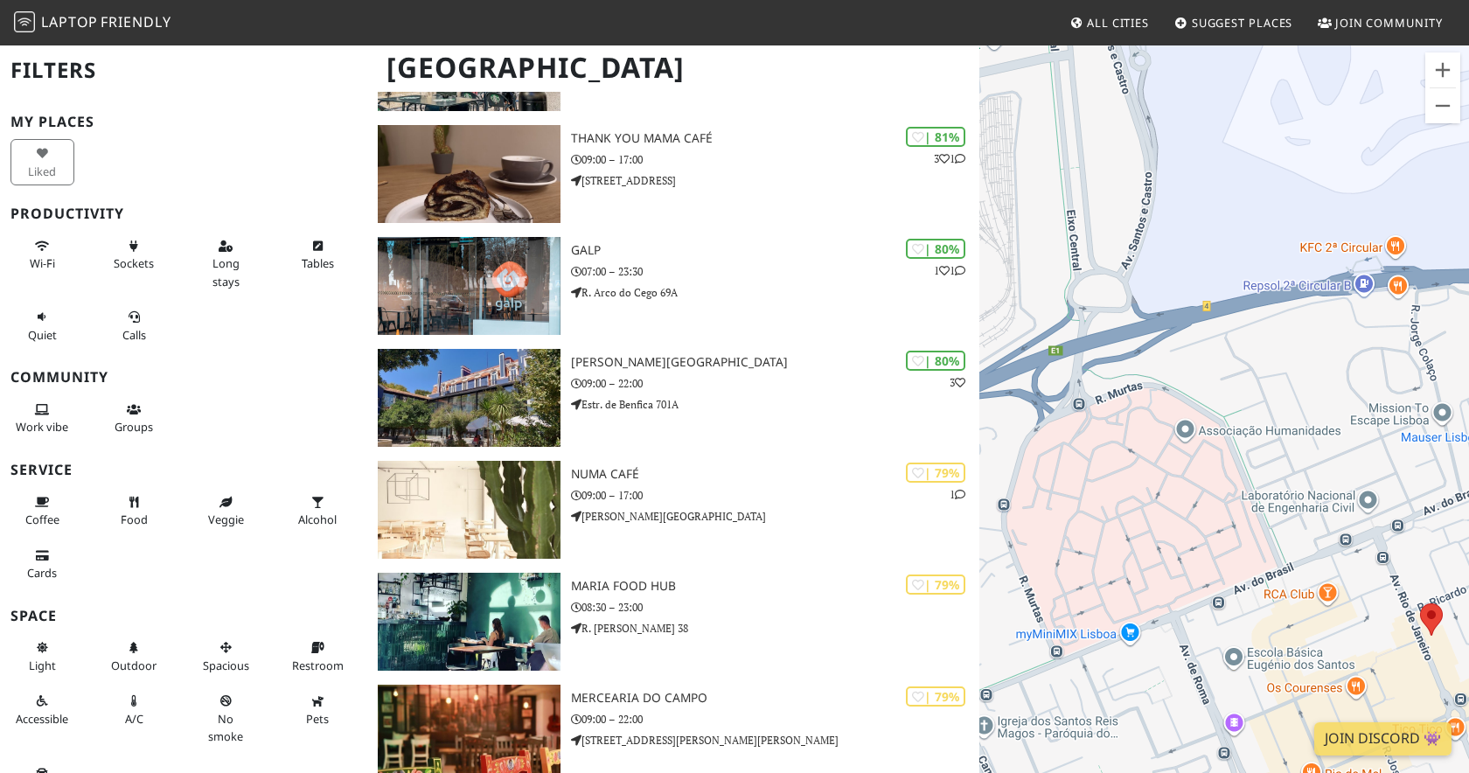
drag, startPoint x: 1249, startPoint y: 447, endPoint x: 1117, endPoint y: 289, distance: 206.2
click at [1117, 288] on div "To navigate, press the arrow keys. Olivia Lisboa" at bounding box center [1225, 430] width 490 height 773
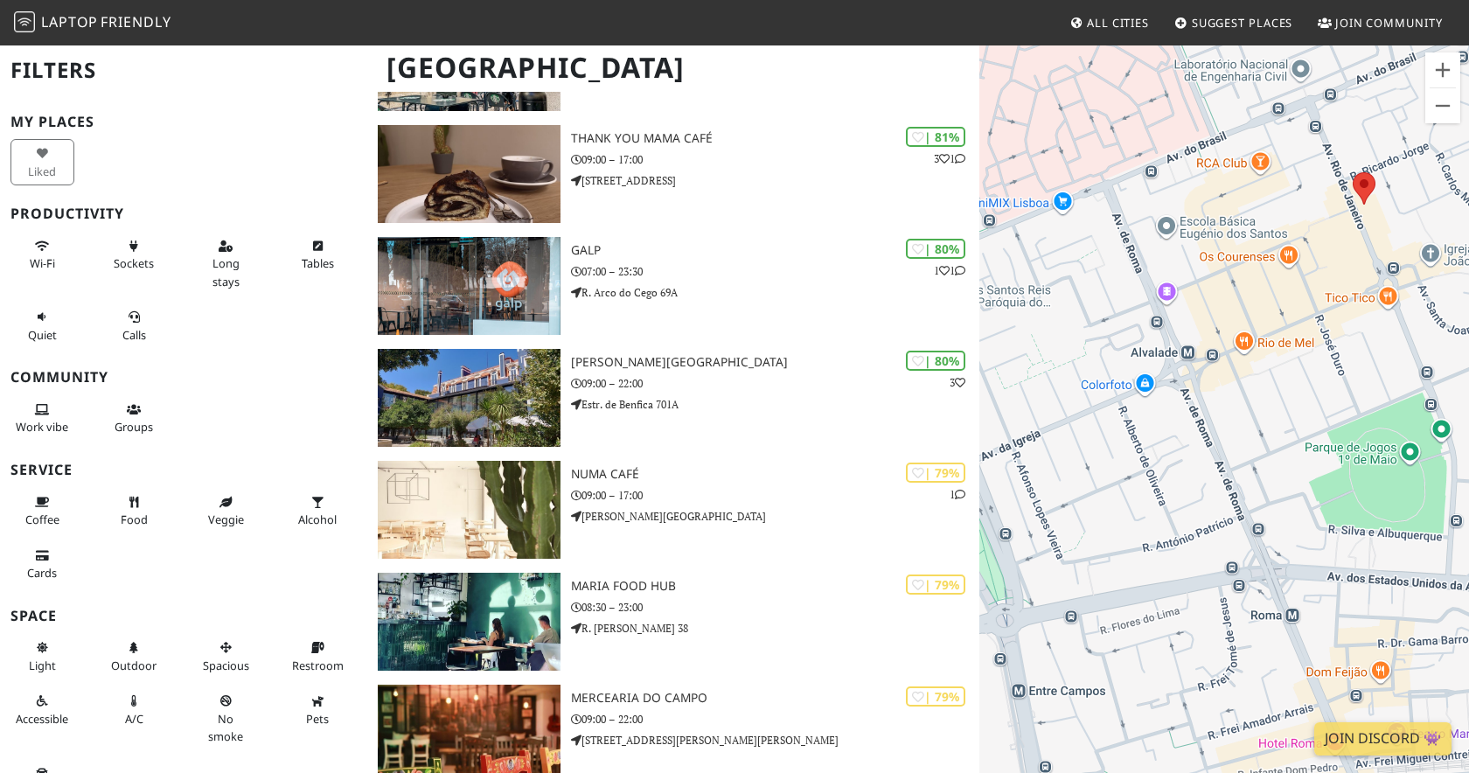
drag, startPoint x: 1245, startPoint y: 679, endPoint x: 1246, endPoint y: 388, distance: 290.4
click at [1246, 388] on div "To navigate, press the arrow keys. Olivia Lisboa" at bounding box center [1225, 430] width 490 height 773
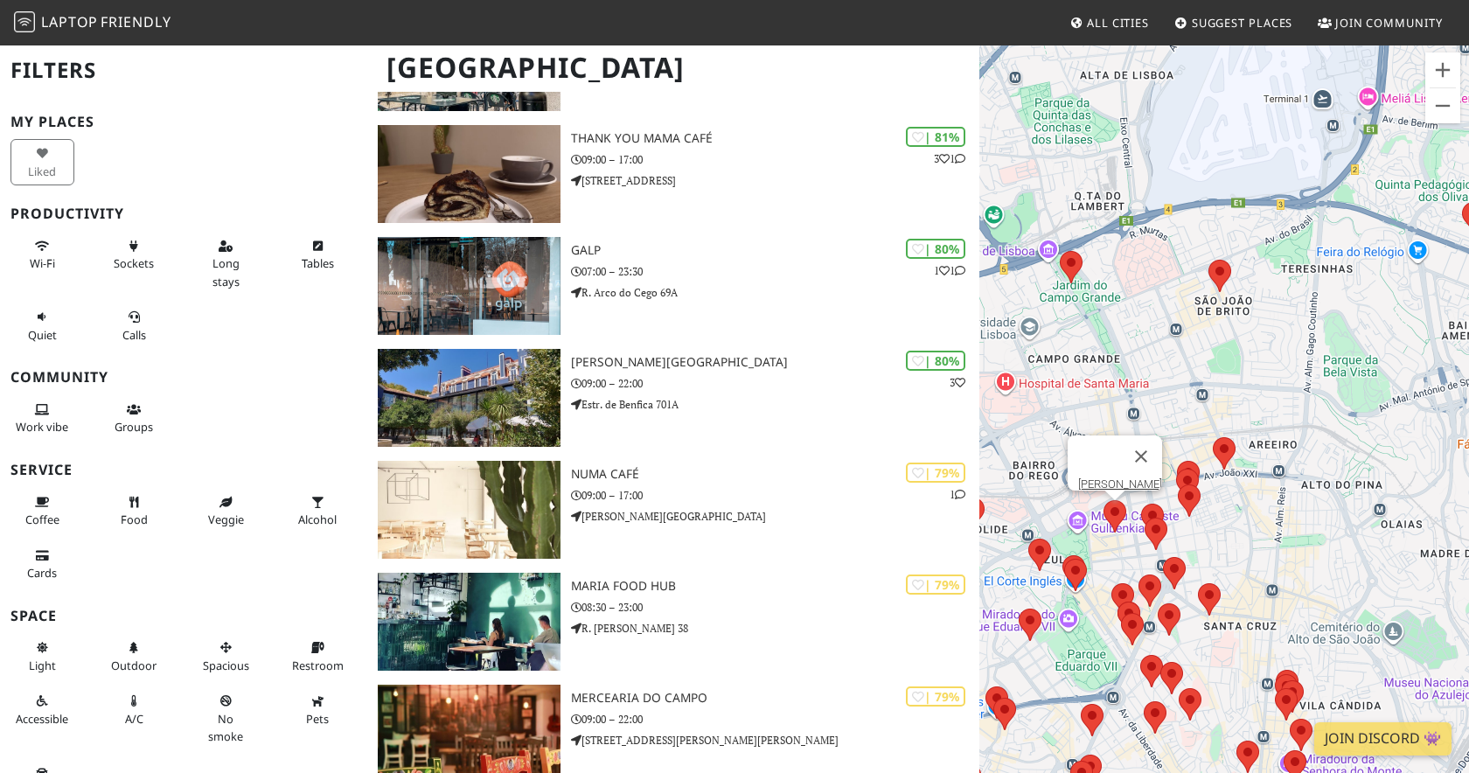
drag, startPoint x: 1206, startPoint y: 519, endPoint x: 1181, endPoint y: 366, distance: 154.3
click at [1181, 366] on div "To navigate, press the arrow keys. Olivia Lisboa" at bounding box center [1225, 430] width 490 height 773
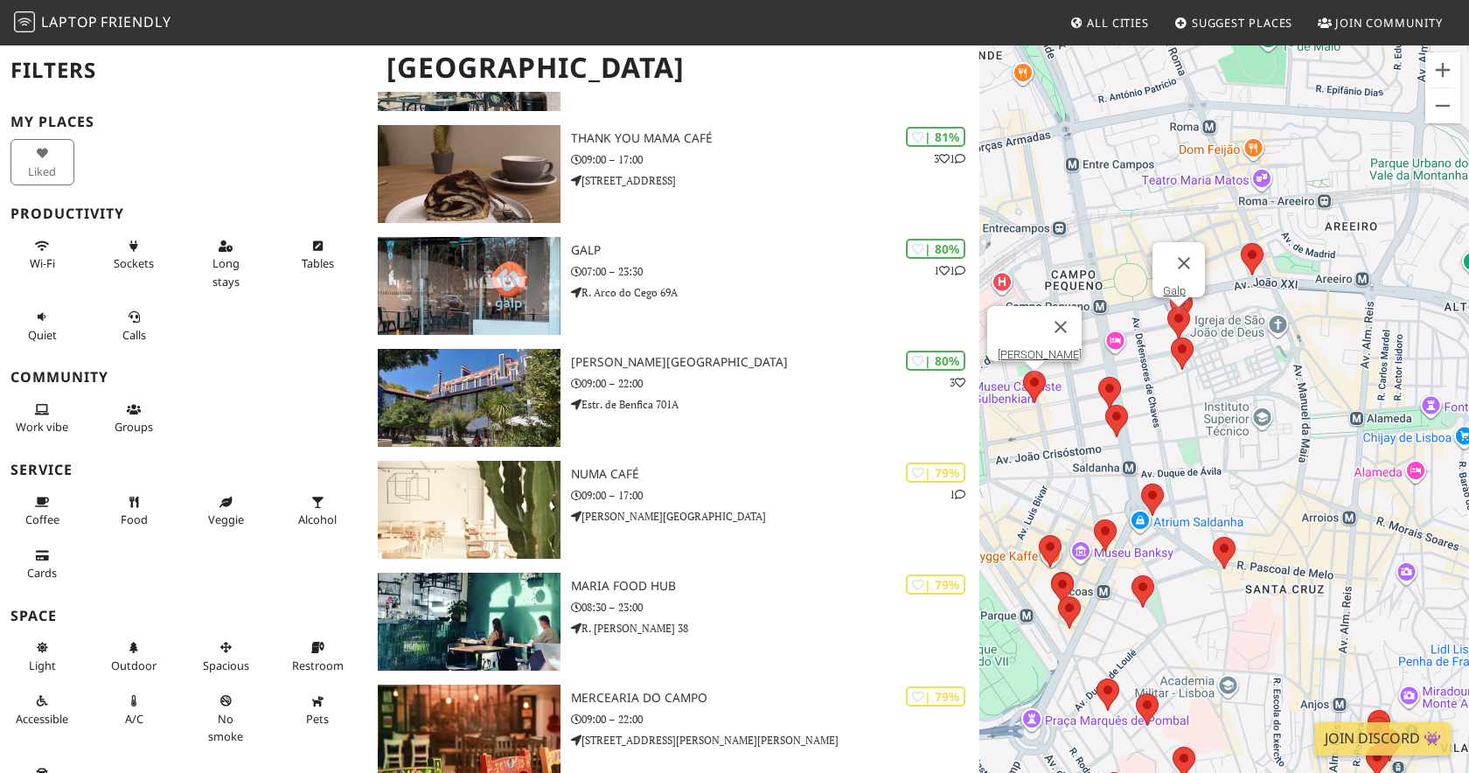
drag, startPoint x: 1196, startPoint y: 550, endPoint x: 1179, endPoint y: 330, distance: 221.1
click at [1168, 307] on area at bounding box center [1168, 307] width 0 height 0
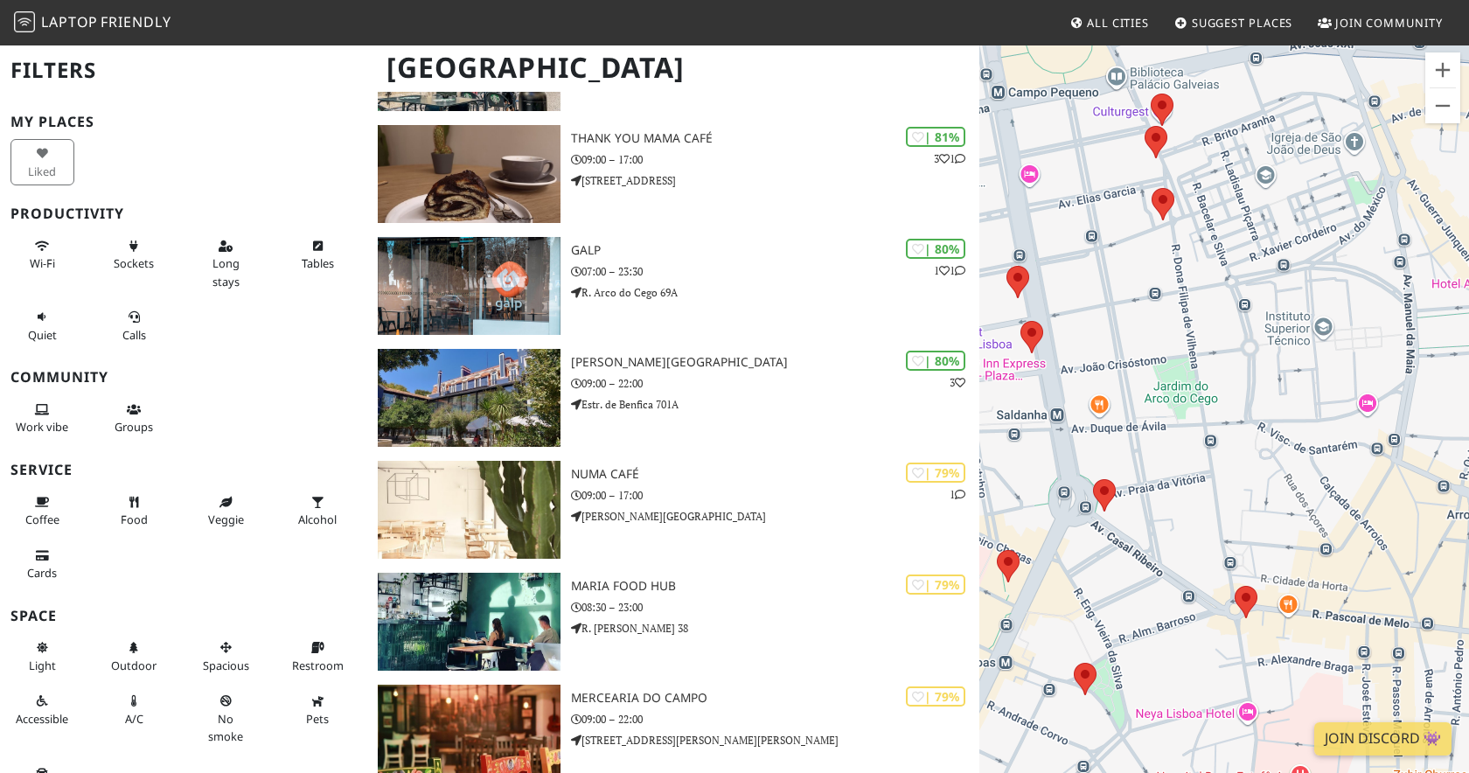
drag, startPoint x: 1237, startPoint y: 460, endPoint x: 1168, endPoint y: 386, distance: 101.5
click at [1231, 276] on div "To navigate, press the arrow keys. Olivia Lisboa" at bounding box center [1225, 430] width 490 height 773
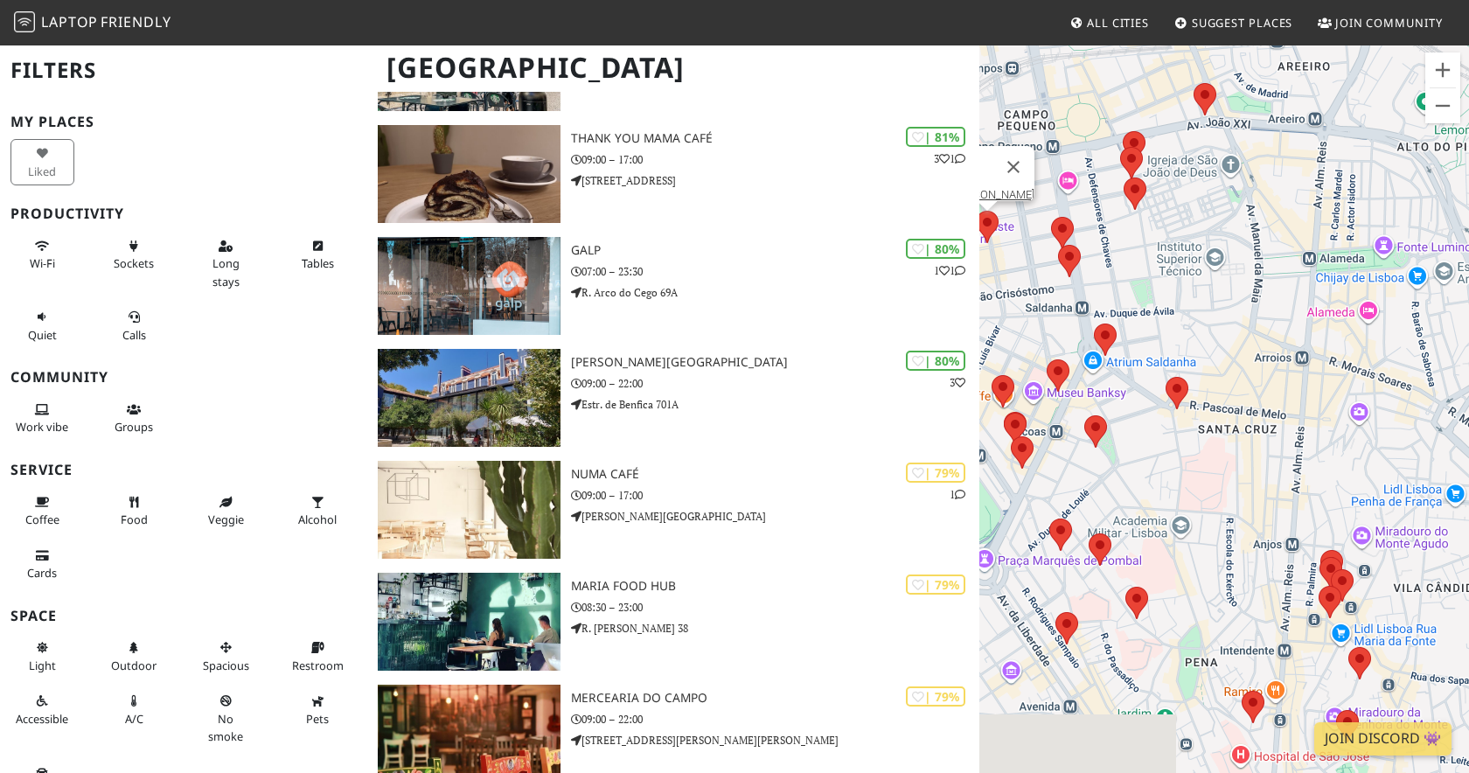
drag, startPoint x: 1204, startPoint y: 500, endPoint x: 1154, endPoint y: 346, distance: 161.8
click at [1154, 346] on div "To navigate, press the arrow keys. Olivia Lisboa" at bounding box center [1225, 430] width 490 height 773
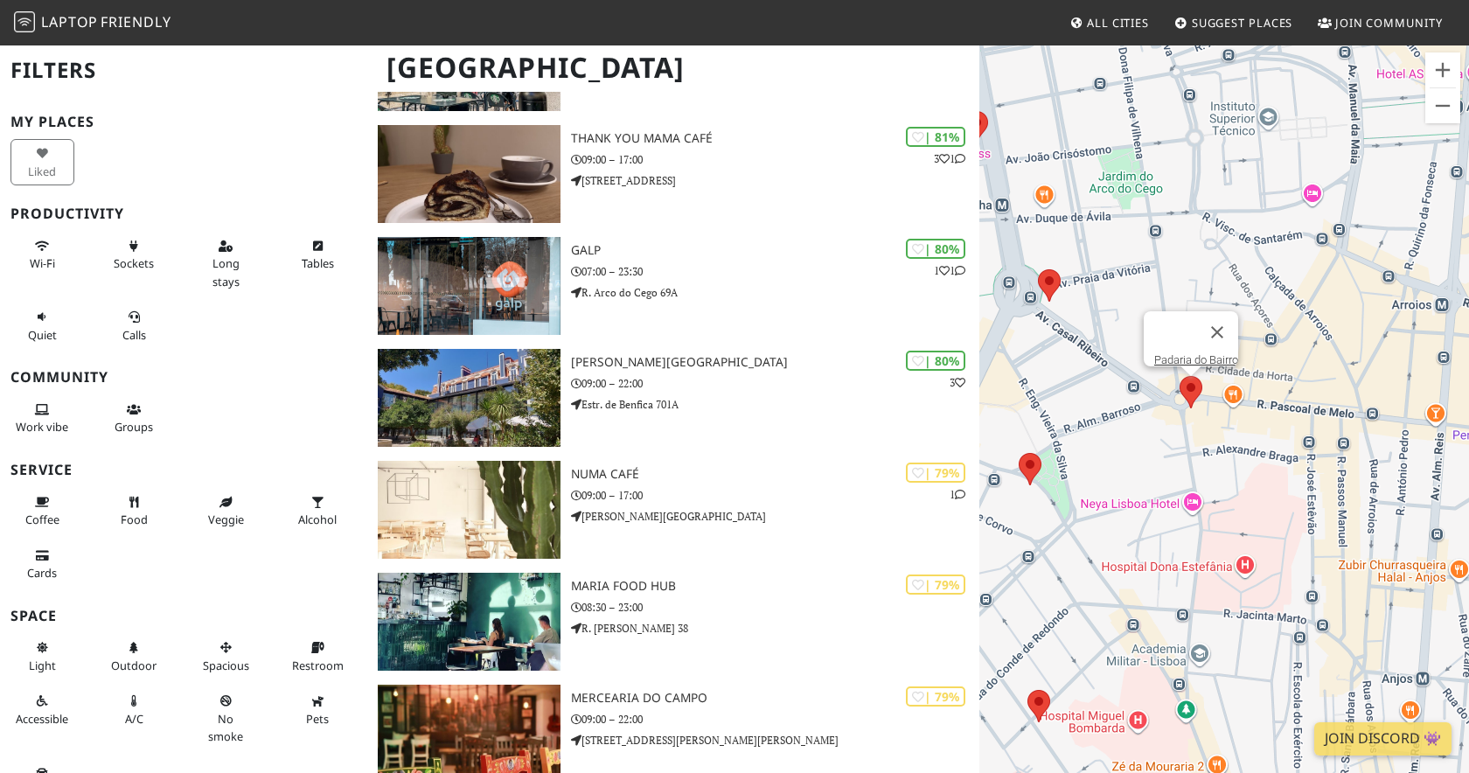
click at [1180, 376] on area at bounding box center [1180, 376] width 0 height 0
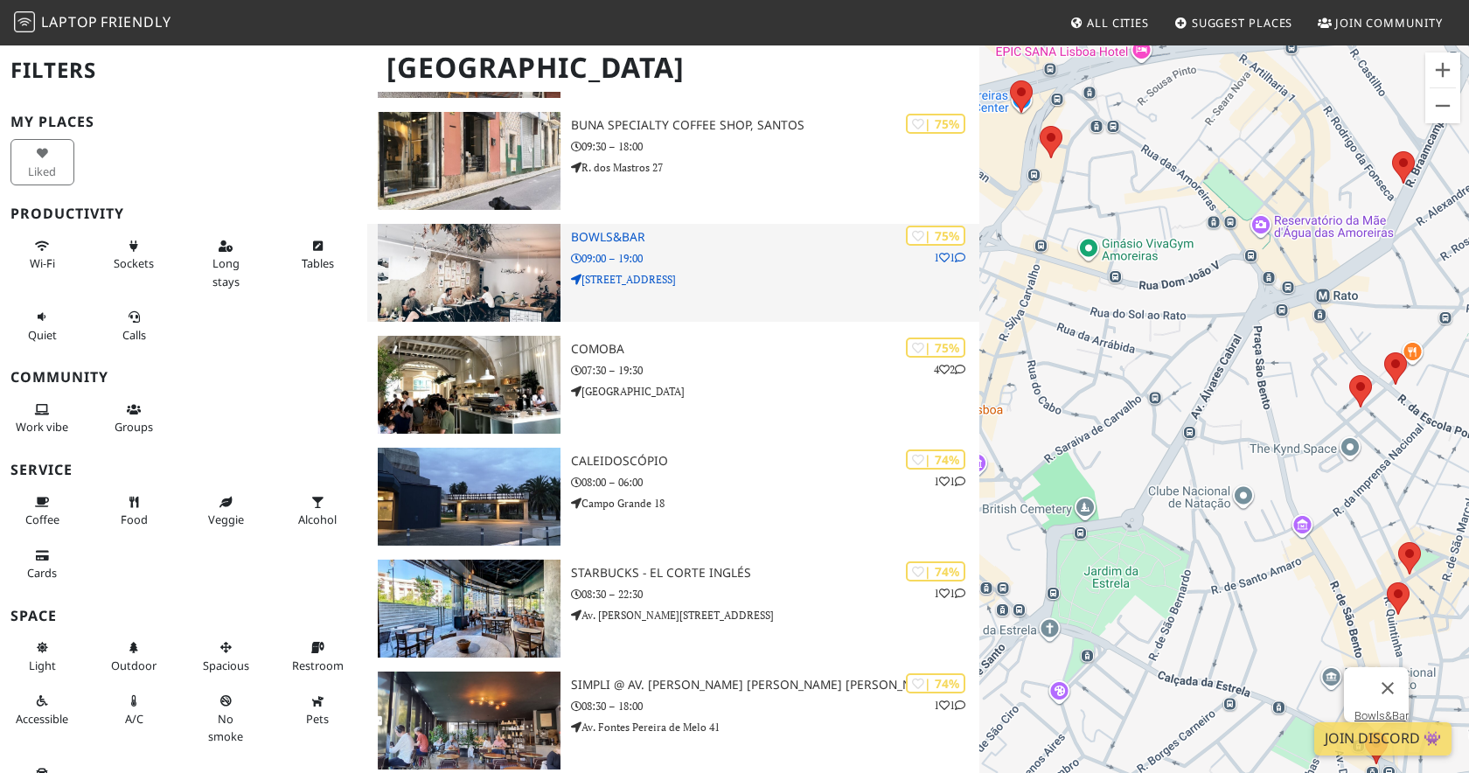
scroll to position [3685, 0]
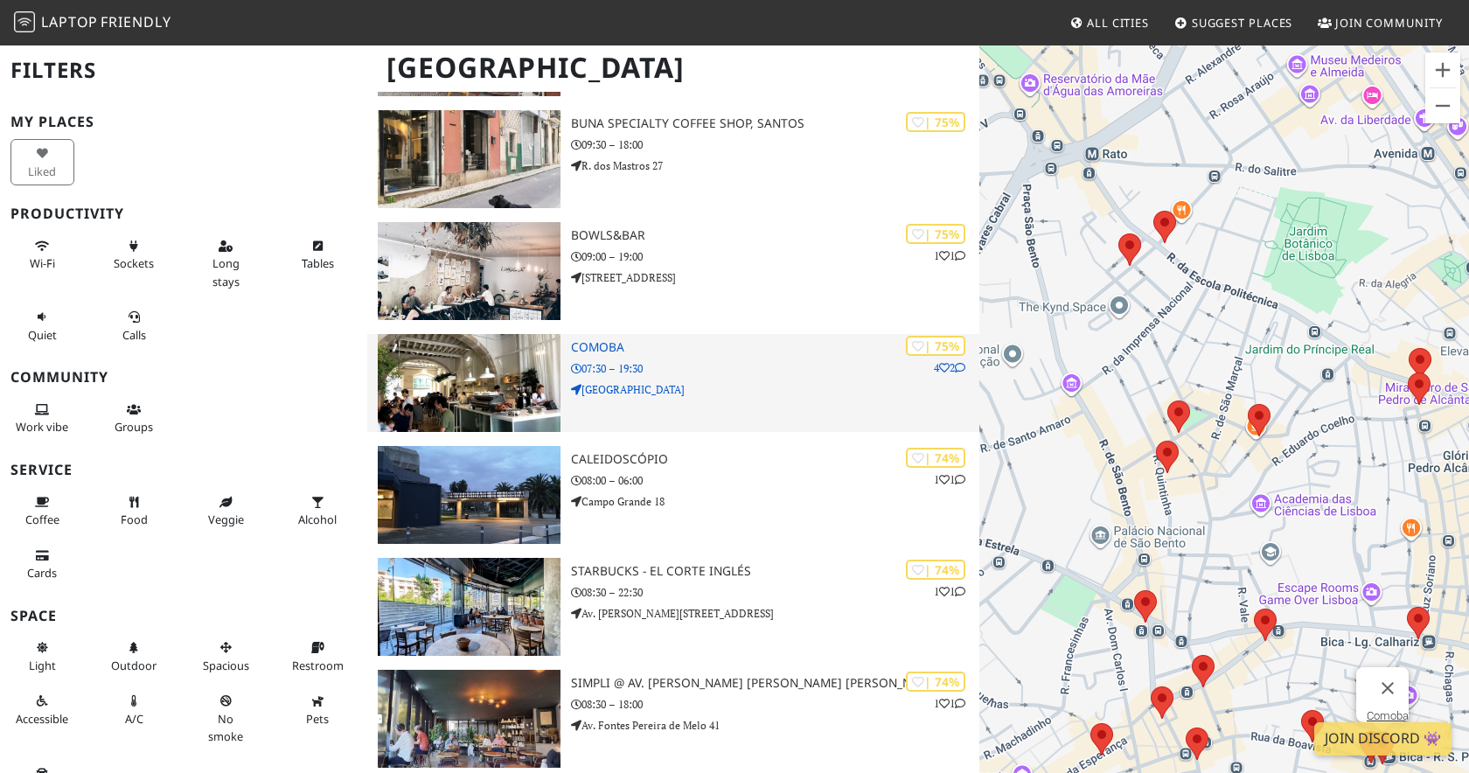
click at [703, 381] on p "Rua de São Paulo" at bounding box center [775, 389] width 408 height 17
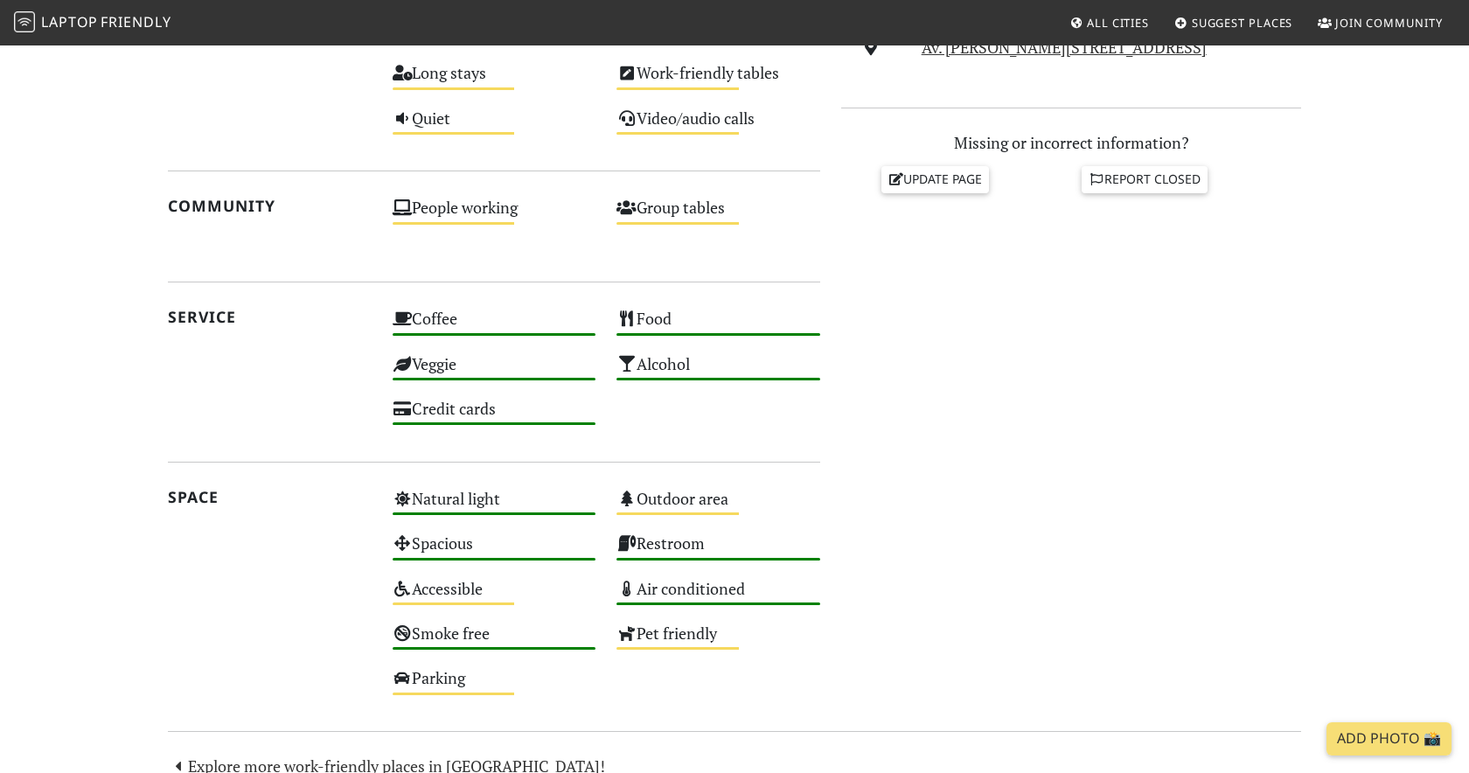
scroll to position [743, 0]
